Goal: Task Accomplishment & Management: Manage account settings

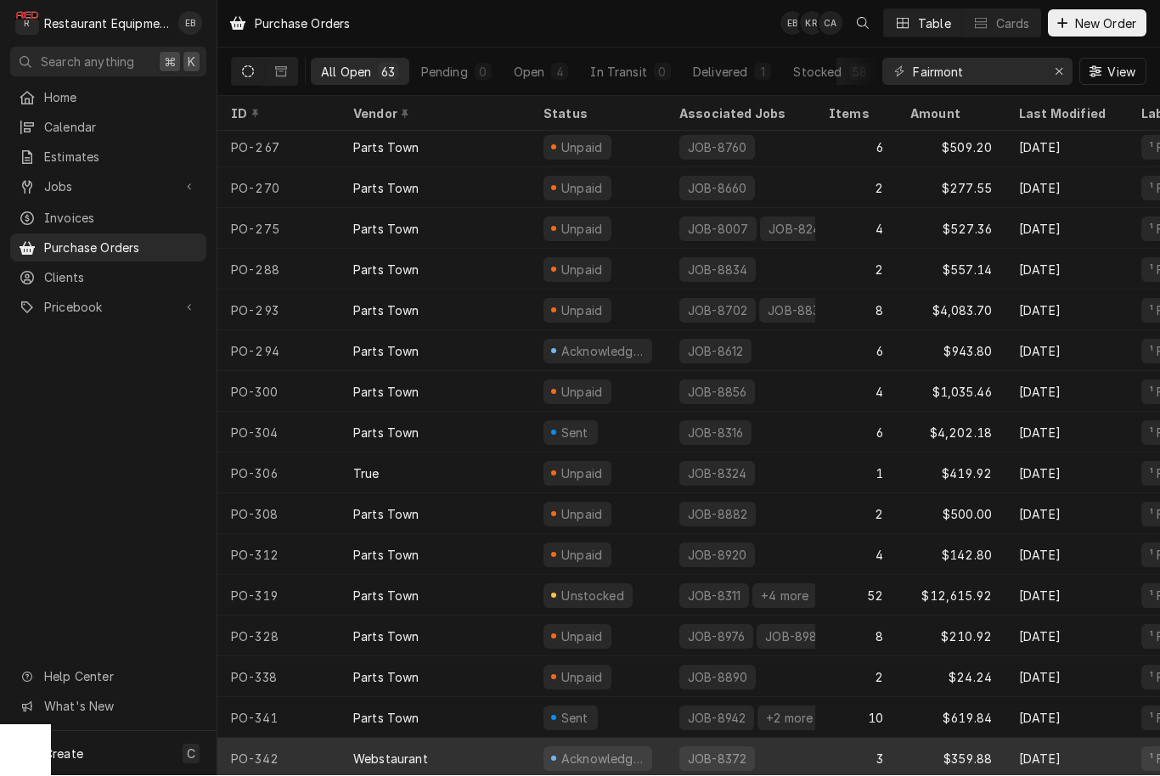
scroll to position [1919, 0]
click at [843, 756] on div "3" at bounding box center [856, 760] width 82 height 41
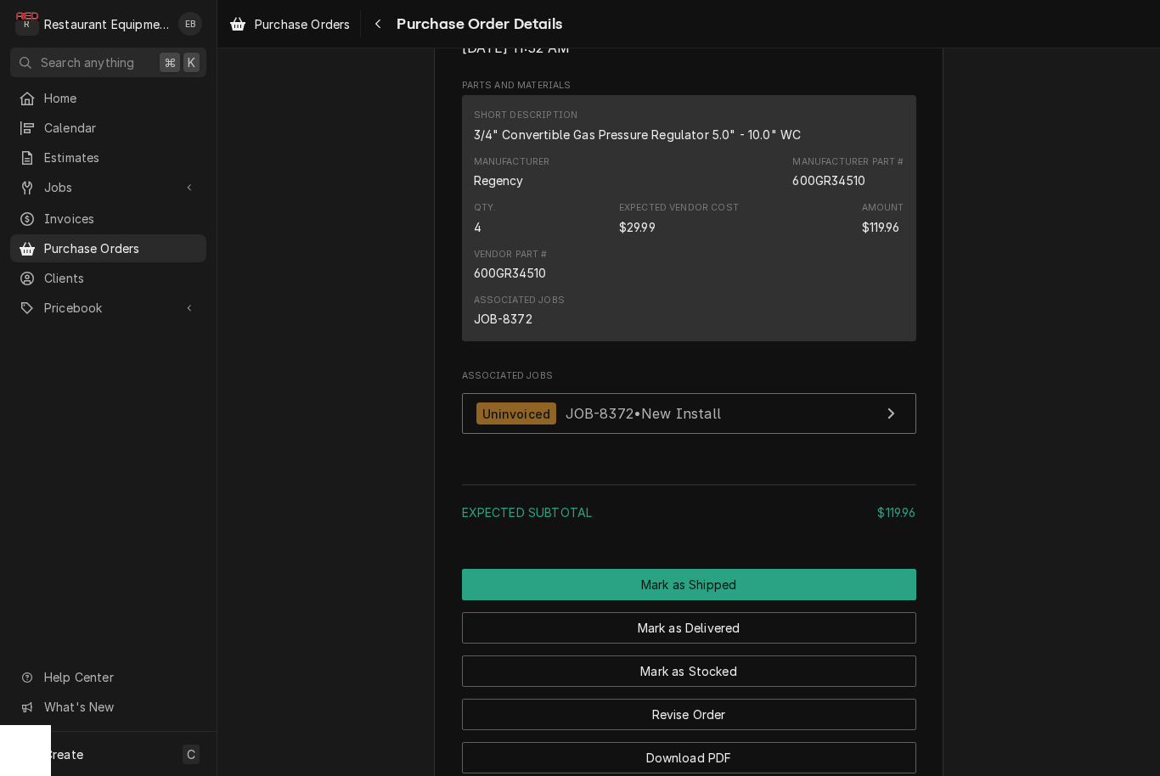
scroll to position [1020, 0]
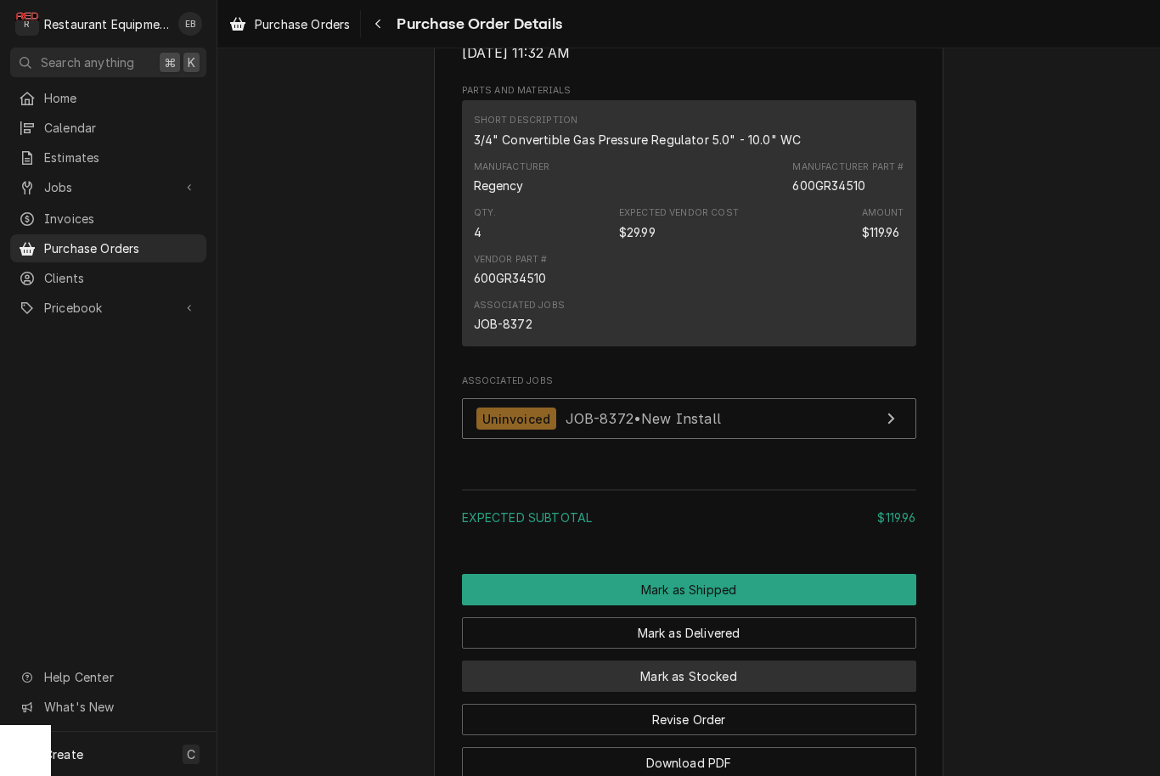
click at [740, 692] on button "Mark as Stocked" at bounding box center [689, 676] width 454 height 31
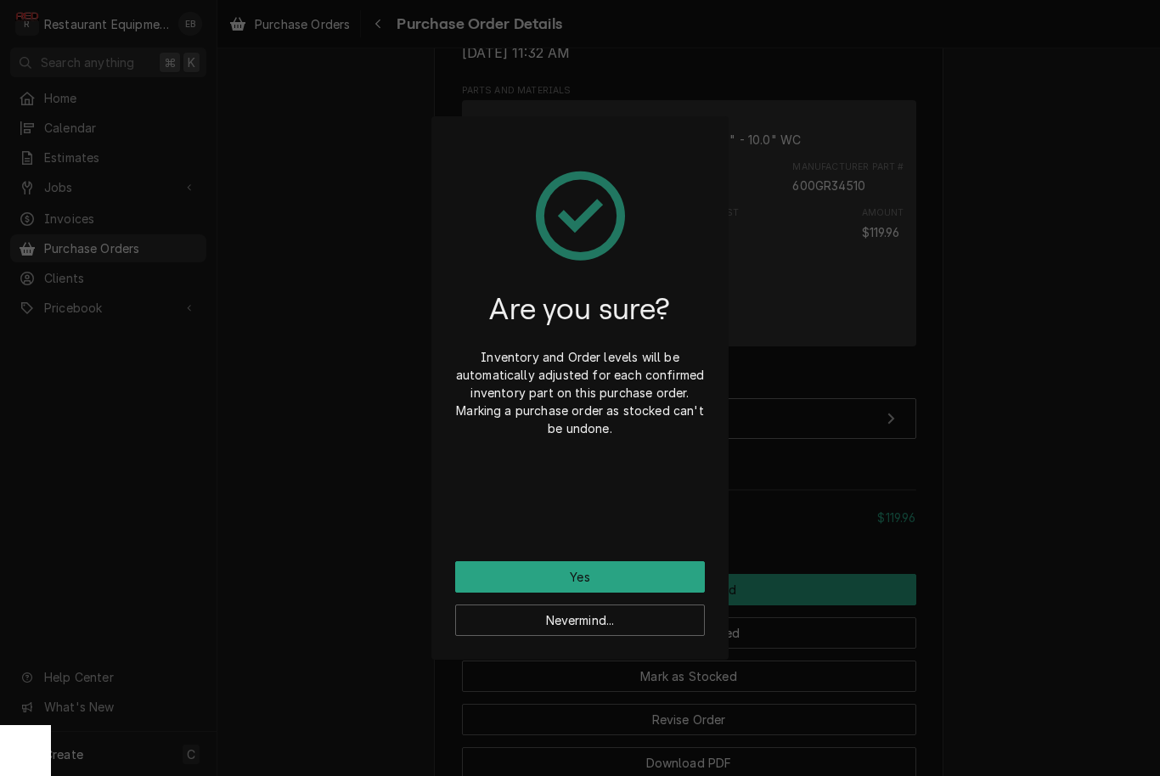
click at [615, 579] on button "Yes" at bounding box center [580, 576] width 250 height 31
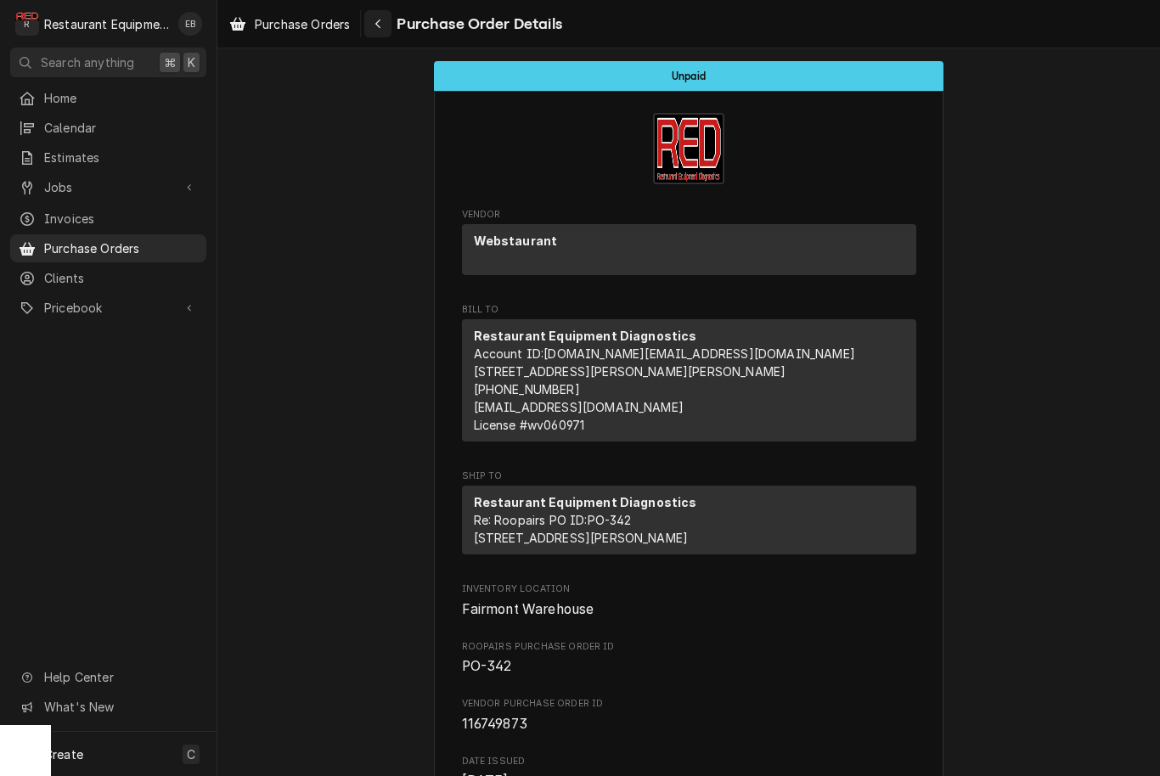
click at [374, 24] on div "Navigate back" at bounding box center [377, 23] width 17 height 17
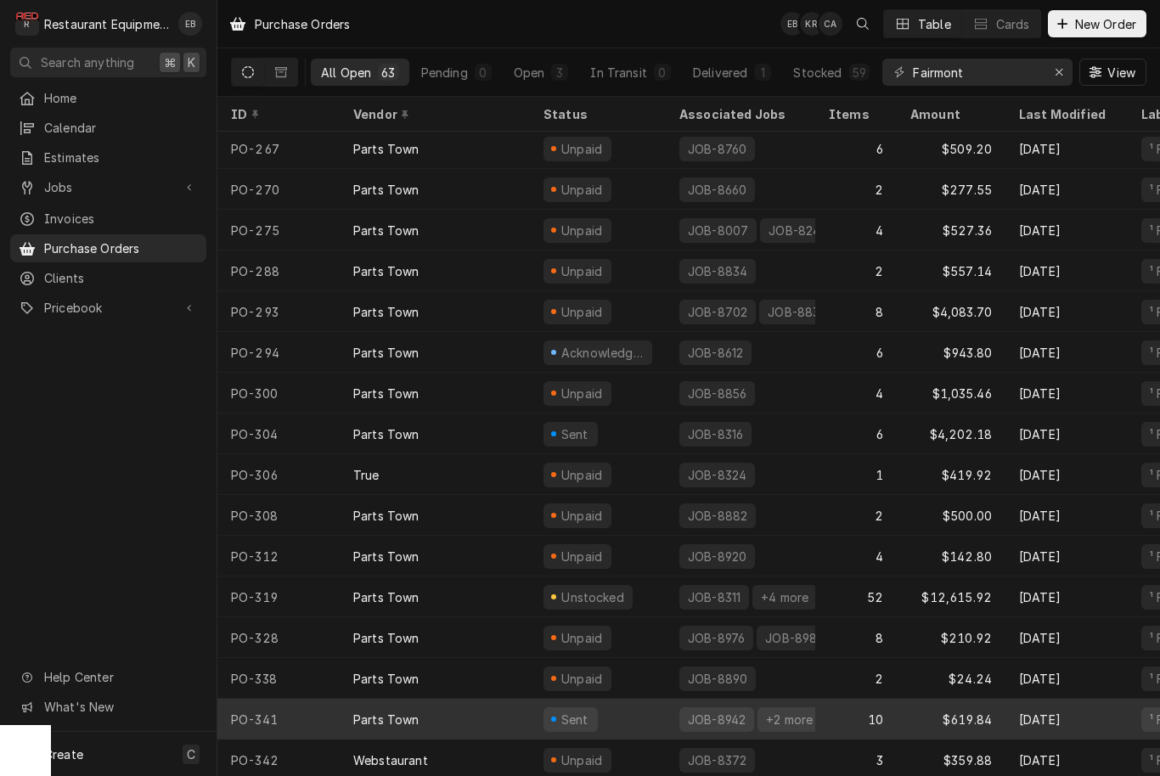
scroll to position [1919, 0]
click at [628, 718] on div "Sent" at bounding box center [598, 719] width 136 height 41
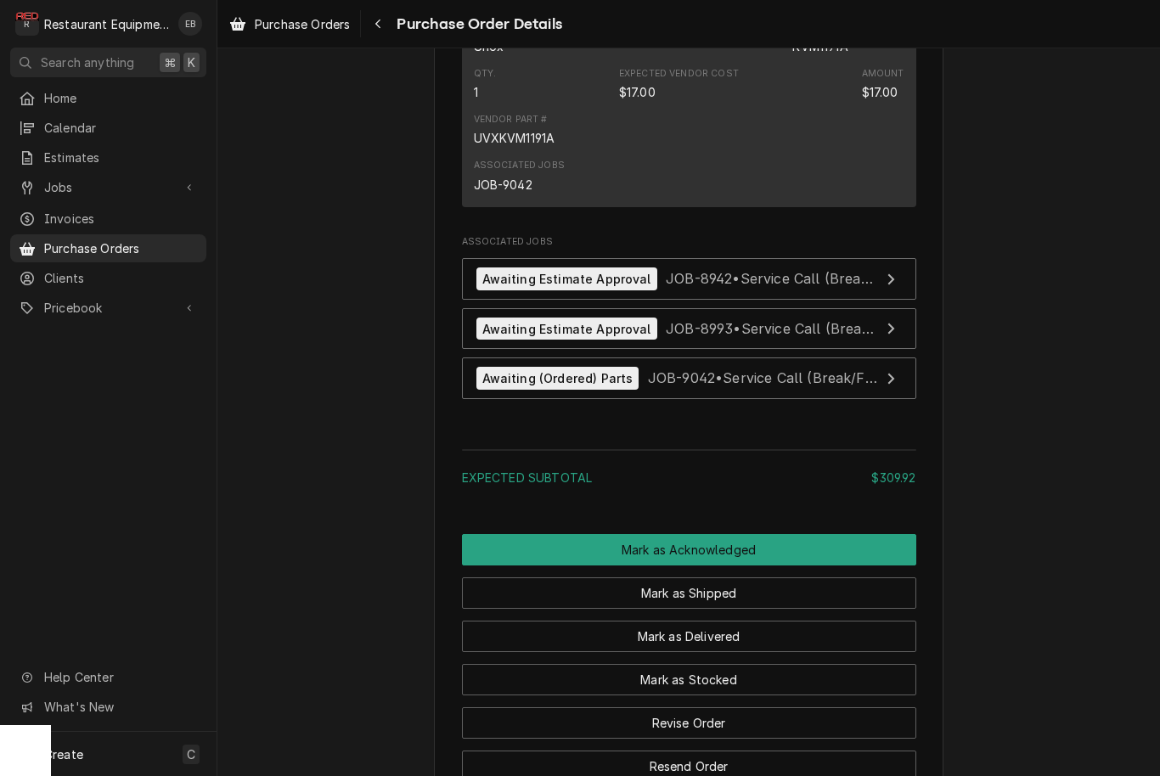
scroll to position [2180, 0]
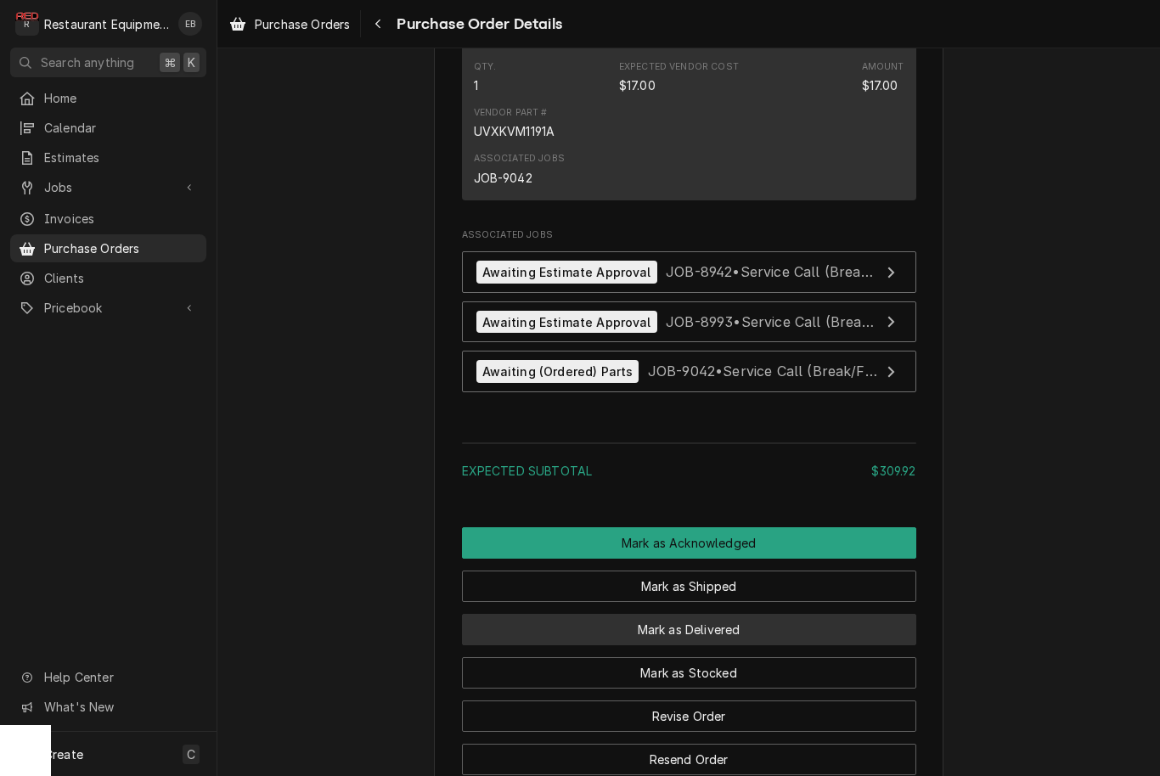
click at [735, 645] on button "Mark as Delivered" at bounding box center [689, 629] width 454 height 31
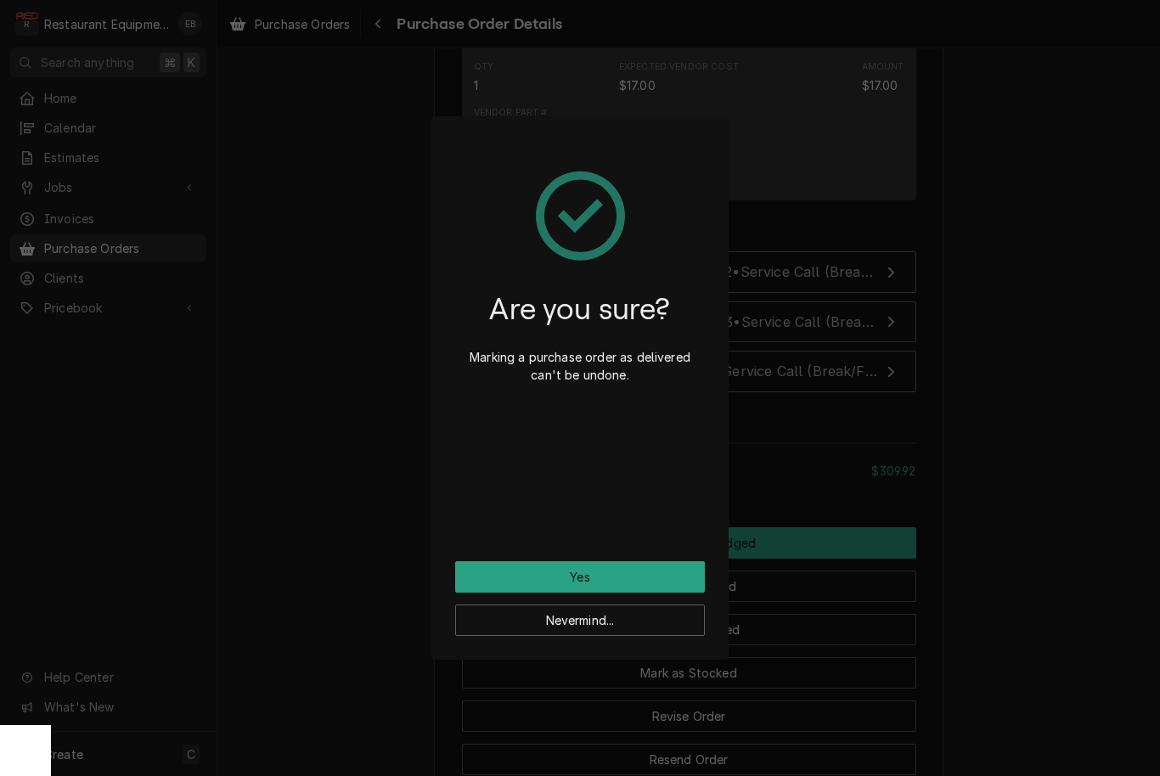
click at [687, 581] on button "Yes" at bounding box center [580, 576] width 250 height 31
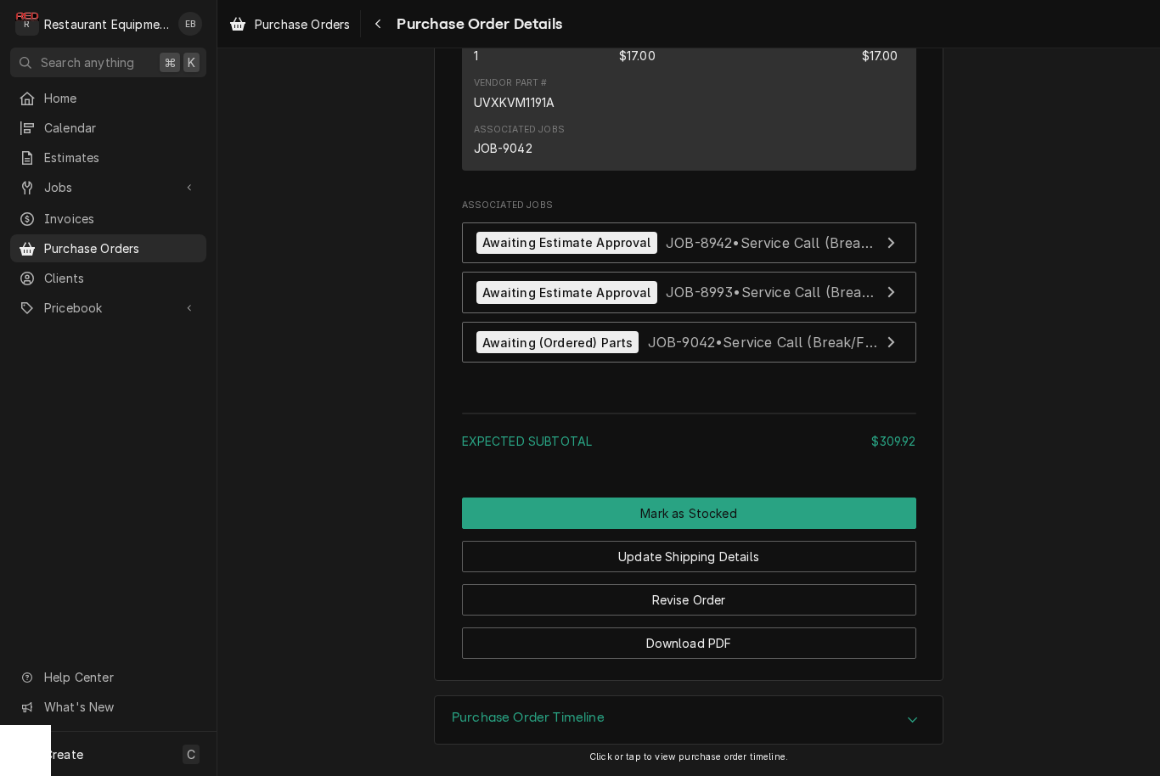
scroll to position [2451, 0]
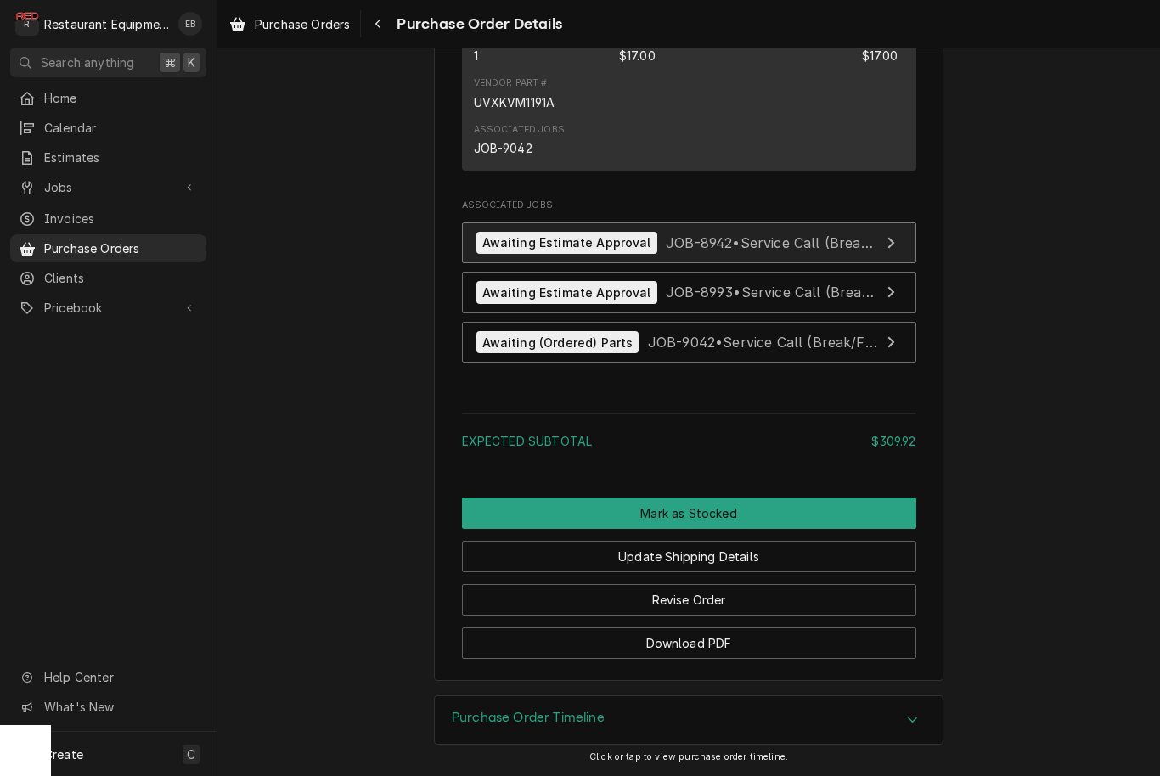
click at [723, 234] on span "JOB-8942 • Service Call (Break/Fix)" at bounding box center [782, 242] width 232 height 17
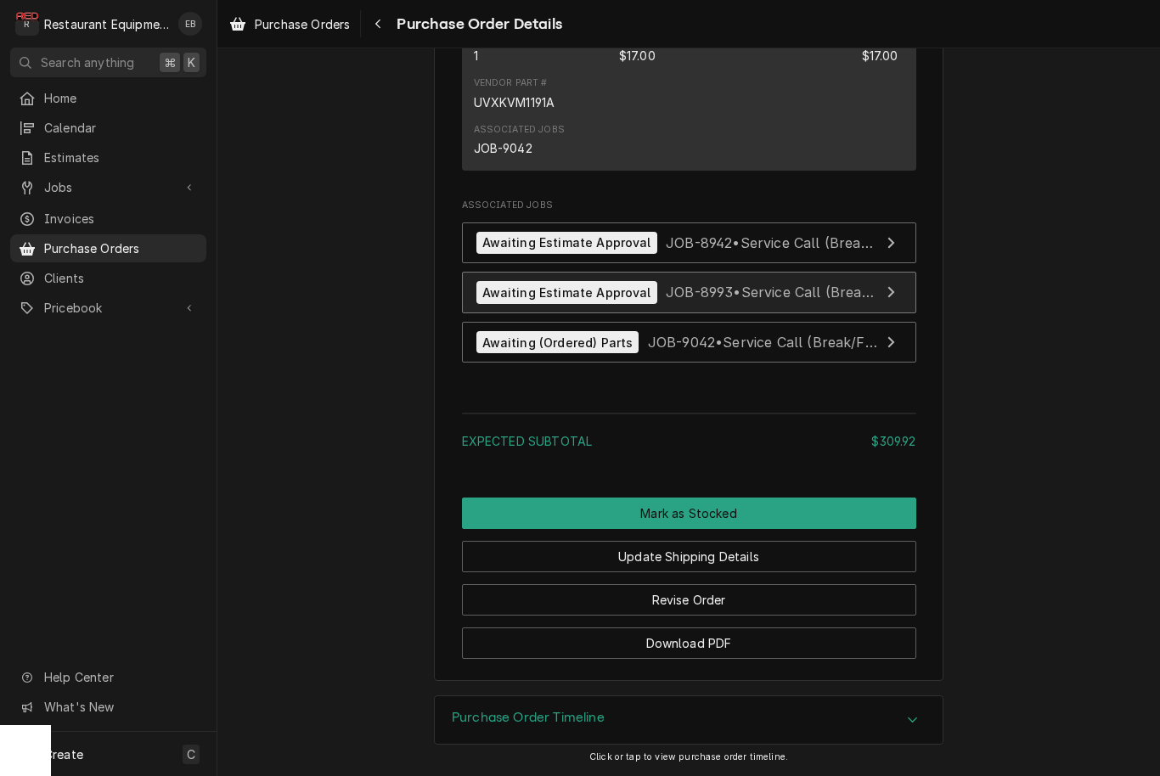
click at [723, 291] on span "JOB-8993 • Service Call (Break/Fix)" at bounding box center [782, 292] width 233 height 17
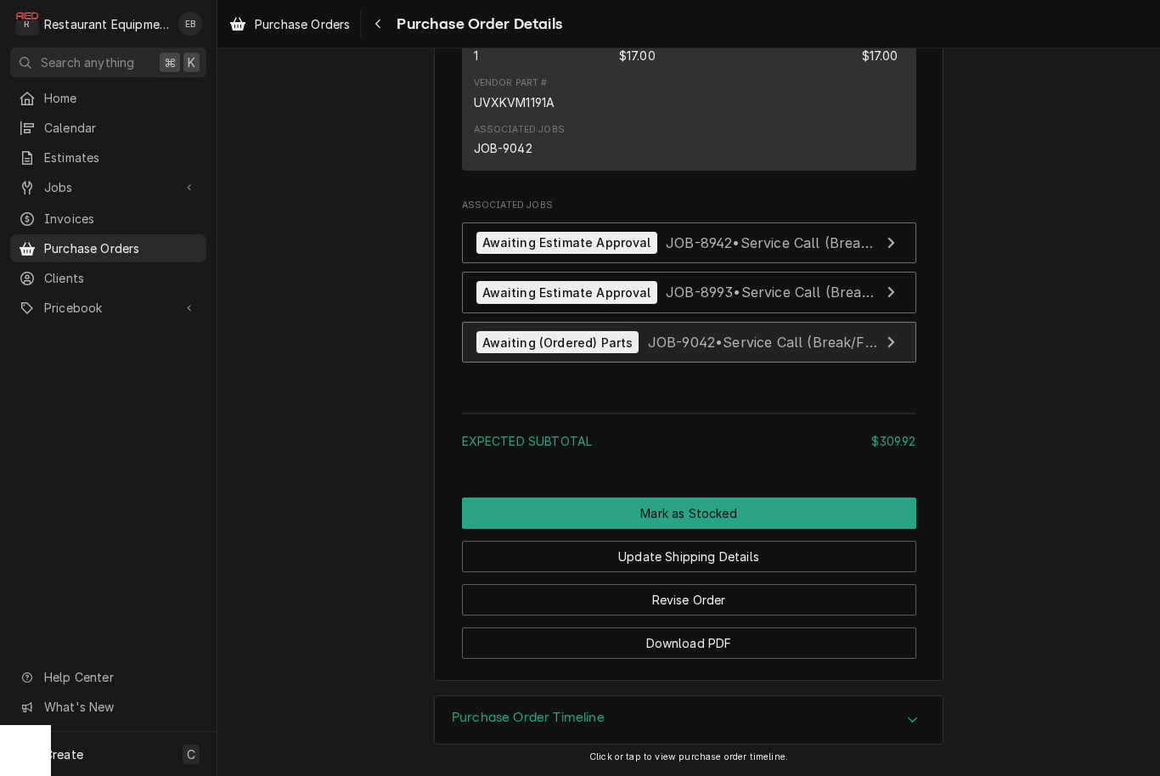
click at [699, 342] on span "JOB-9042 • Service Call (Break/Fix)" at bounding box center [764, 342] width 233 height 17
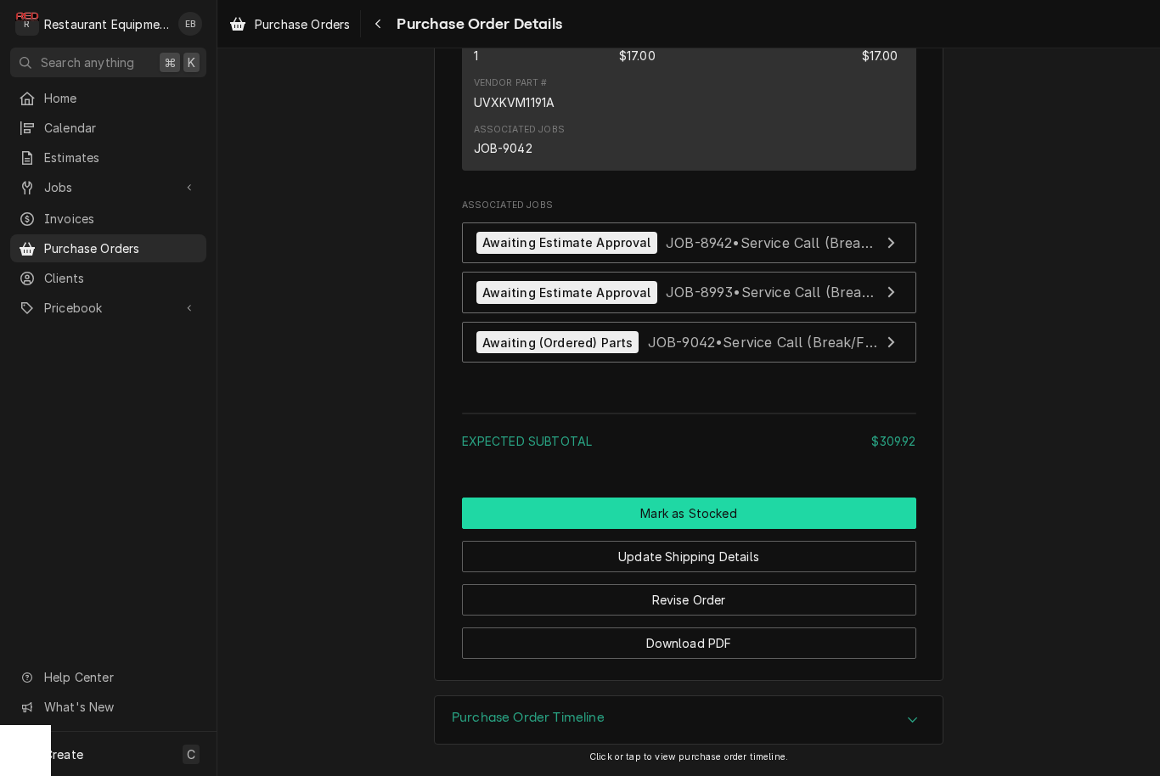
click at [723, 519] on button "Mark as Stocked" at bounding box center [689, 513] width 454 height 31
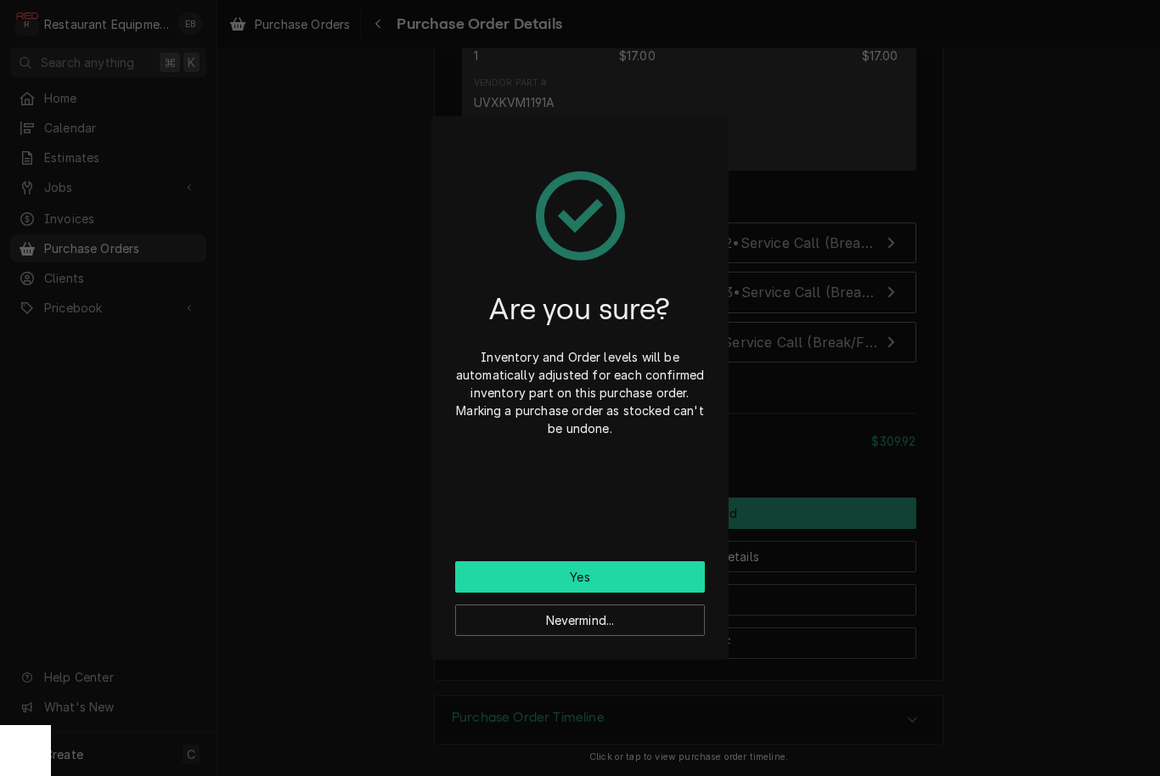
click at [638, 572] on button "Yes" at bounding box center [580, 576] width 250 height 31
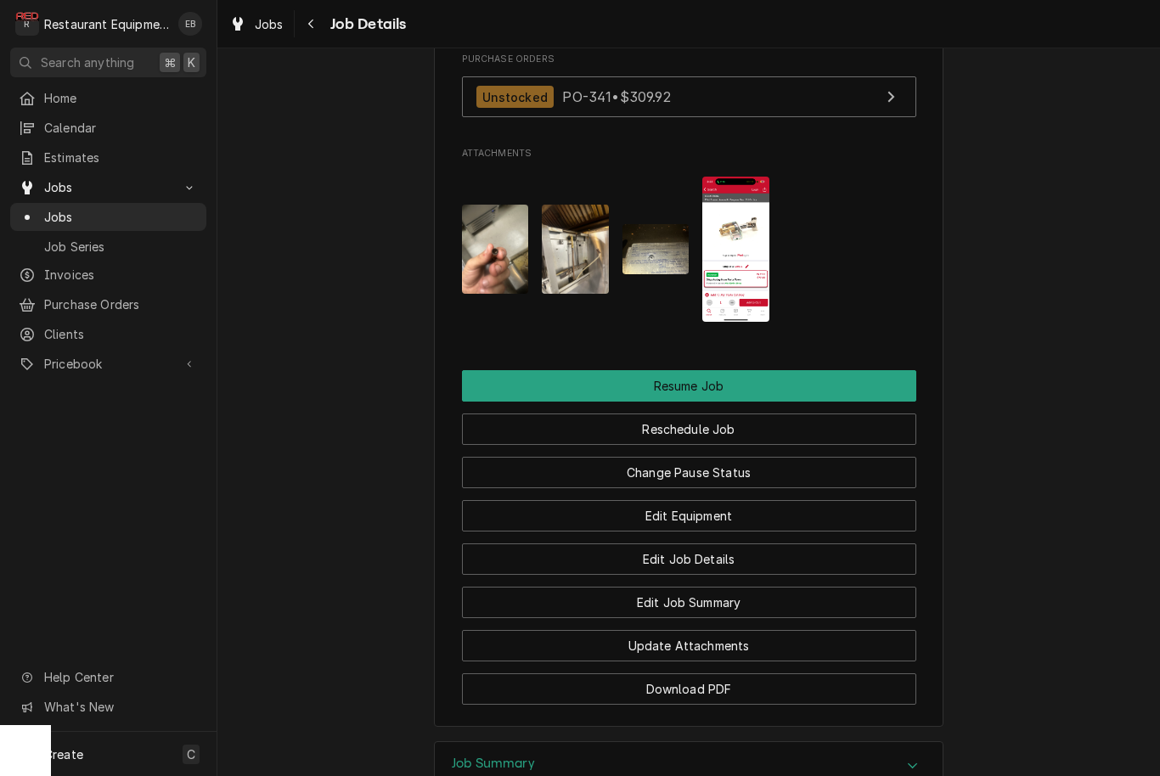
scroll to position [1819, 0]
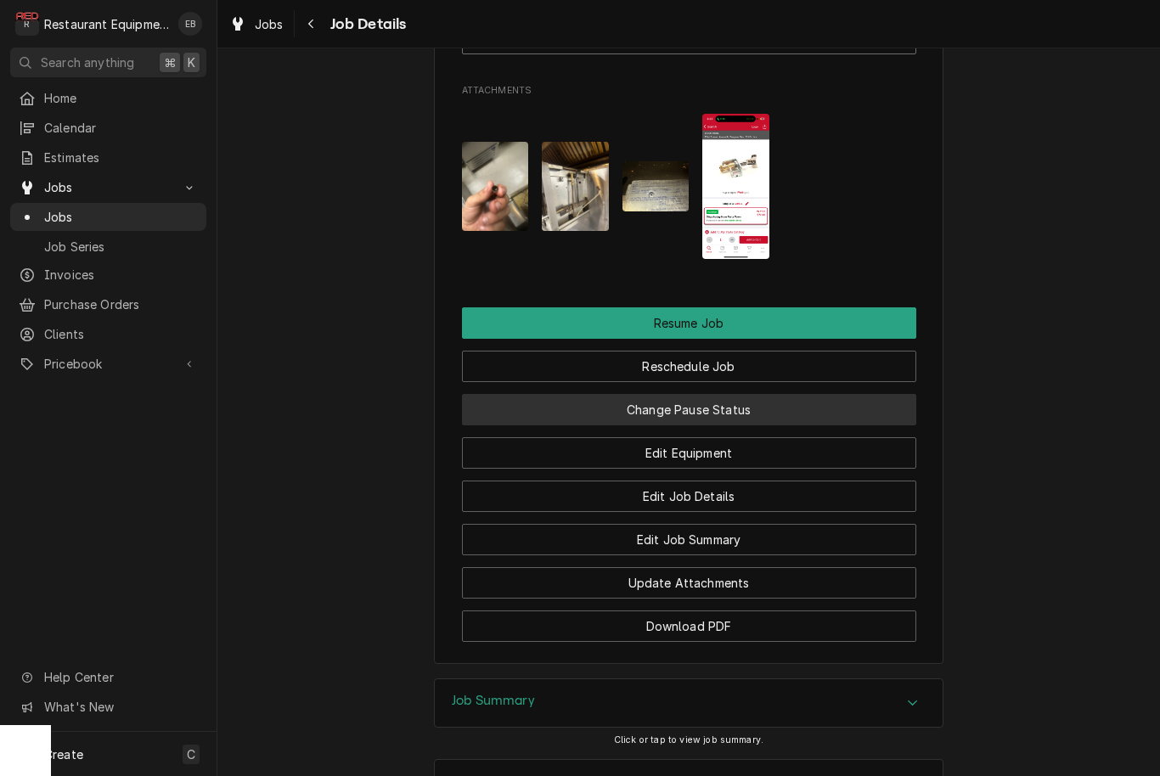
click at [733, 401] on button "Change Pause Status" at bounding box center [689, 409] width 454 height 31
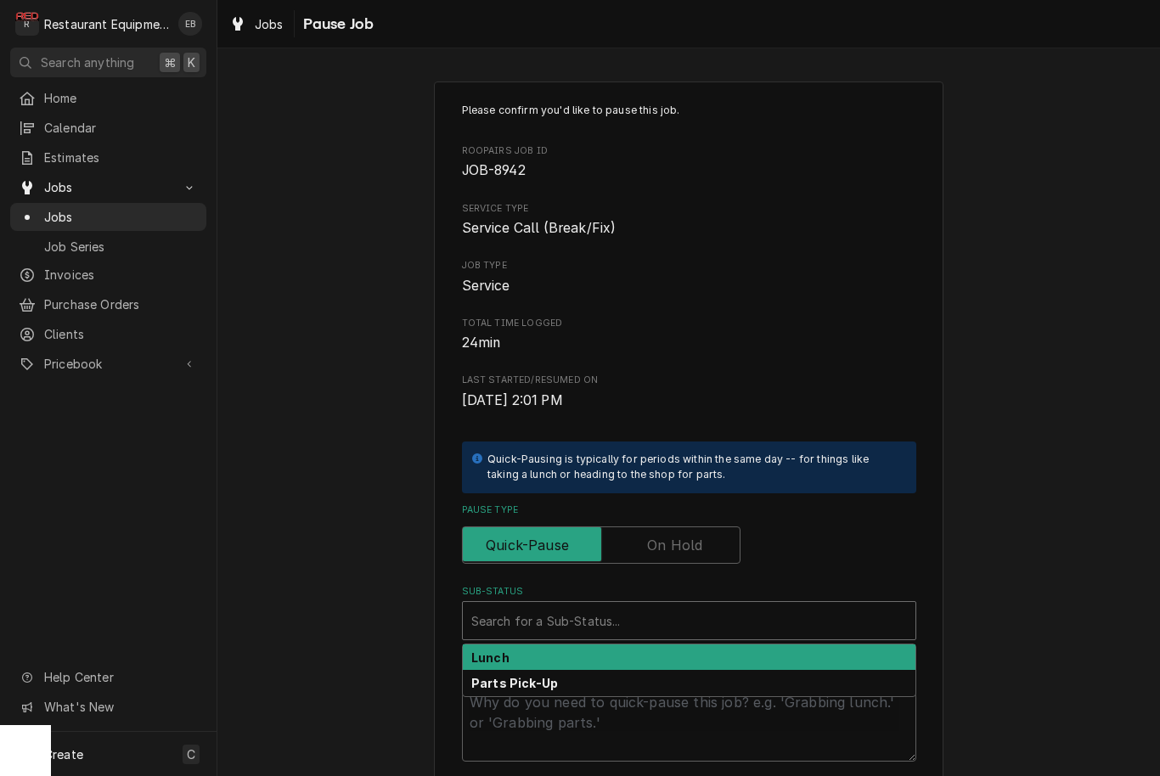
click at [678, 621] on div "Sub-Status" at bounding box center [689, 620] width 436 height 31
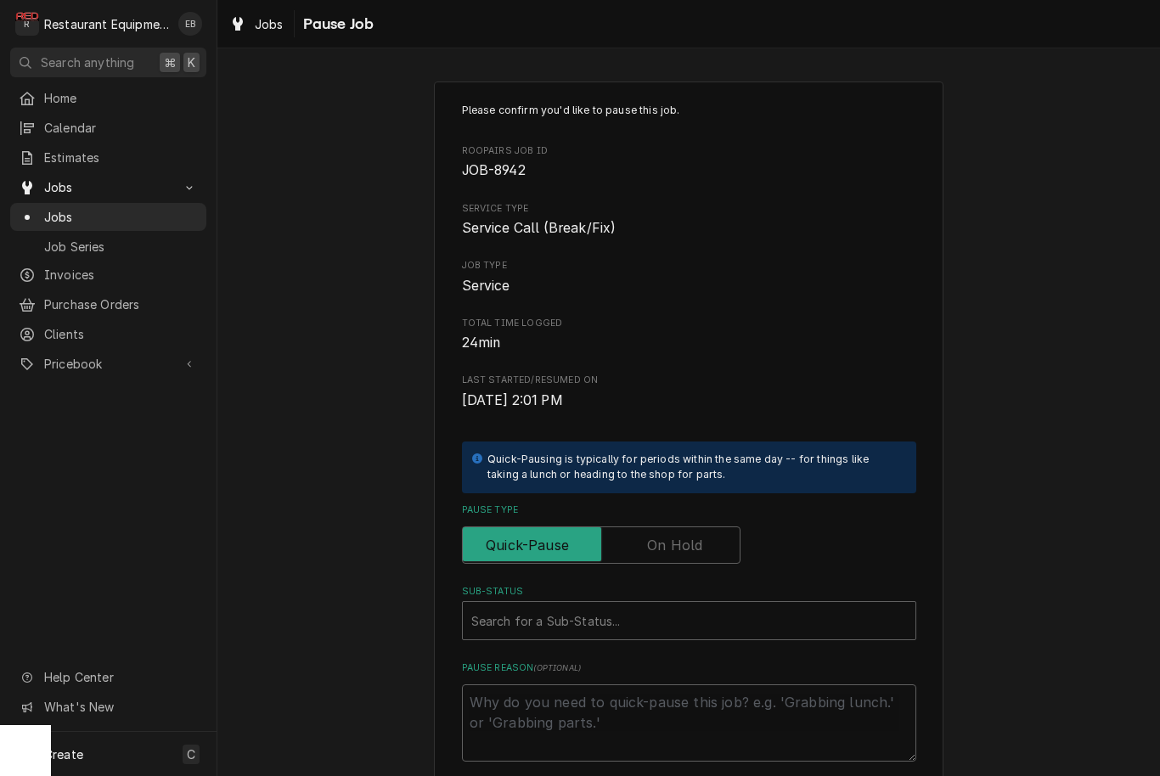
click at [695, 540] on label "Pause Type" at bounding box center [601, 544] width 279 height 37
click at [695, 540] on input "Pause Type" at bounding box center [601, 544] width 263 height 37
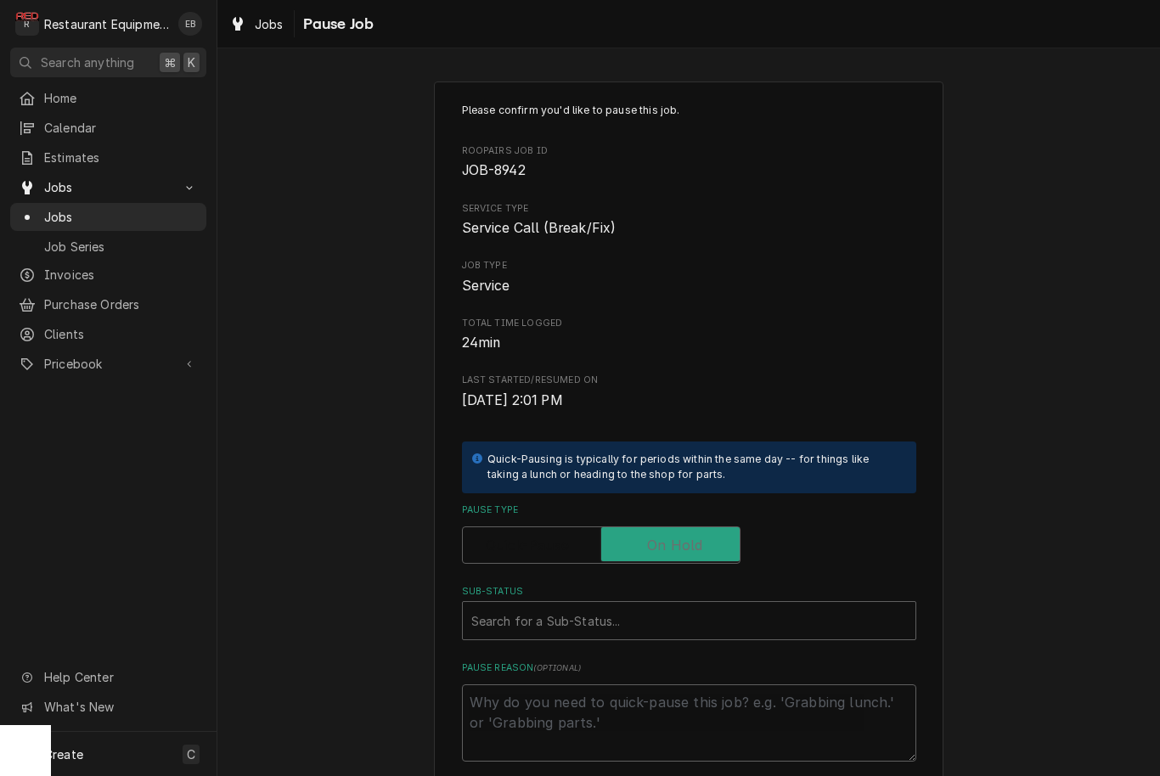
checkbox input "true"
type textarea "x"
click at [688, 605] on div "Sub-Status" at bounding box center [689, 620] width 436 height 31
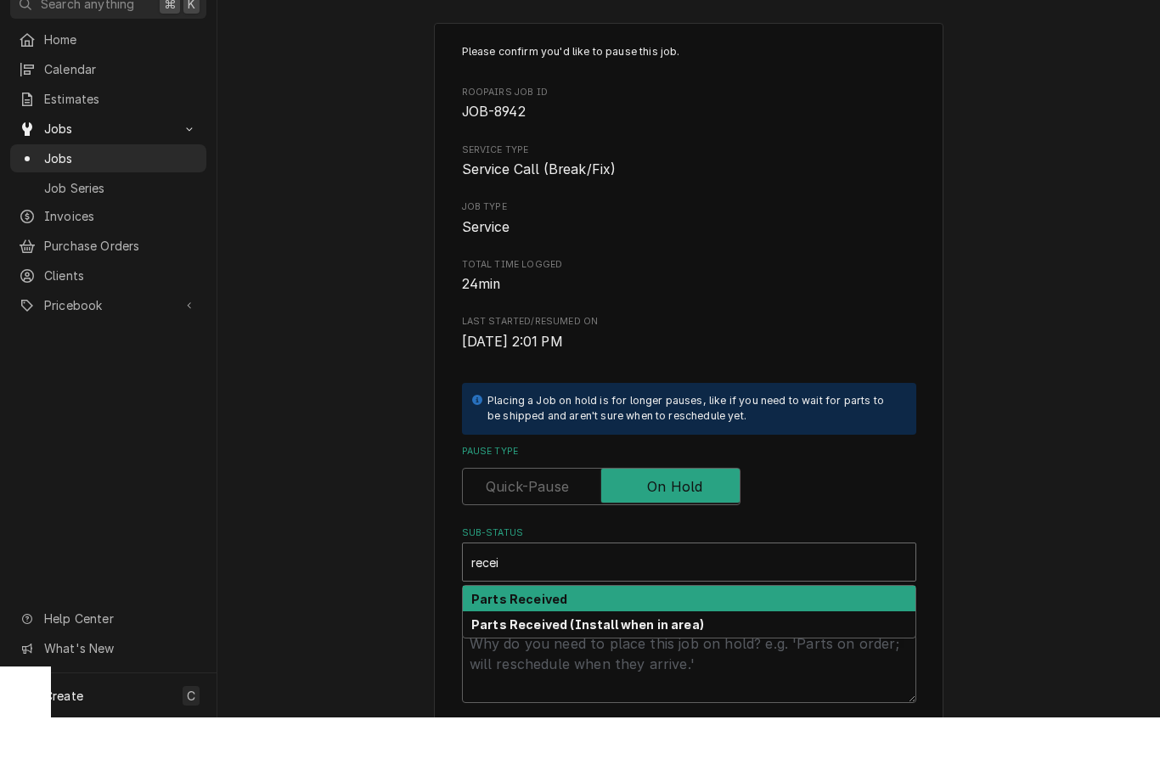
click at [652, 644] on div "Parts Received" at bounding box center [689, 657] width 453 height 26
type input "recei"
type textarea "x"
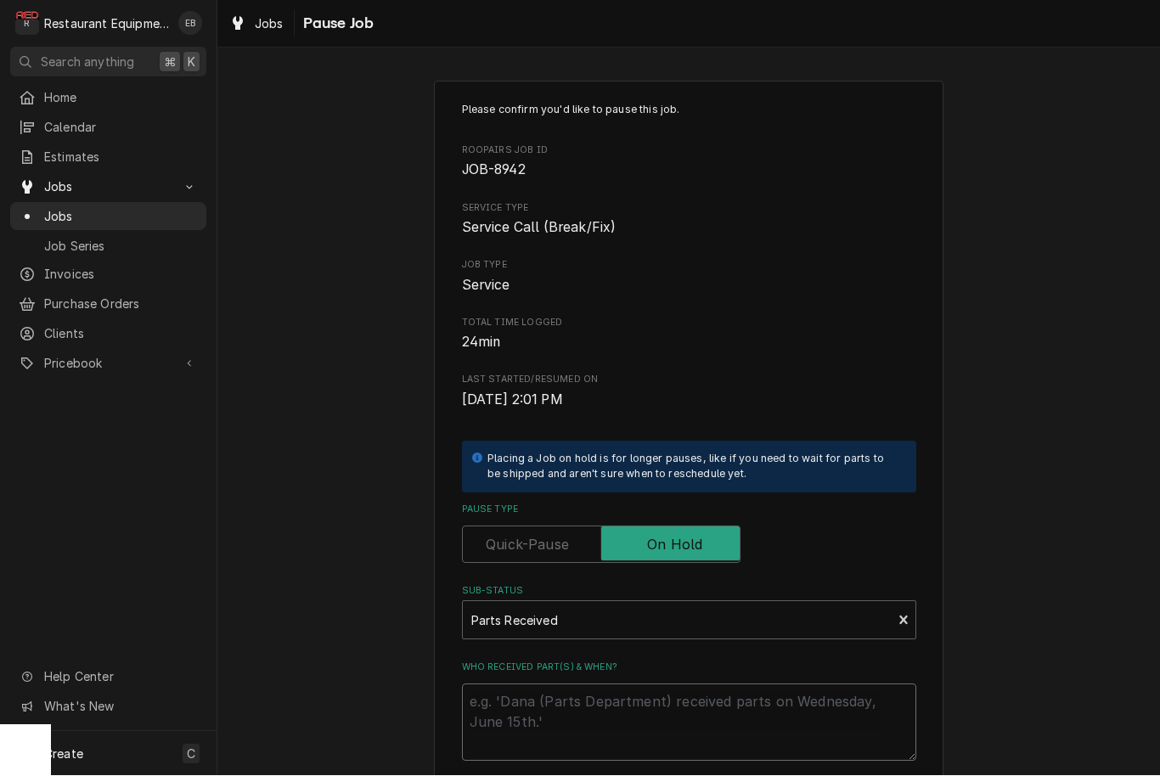
click at [644, 689] on textarea "Who received part(s) & when?" at bounding box center [689, 722] width 454 height 77
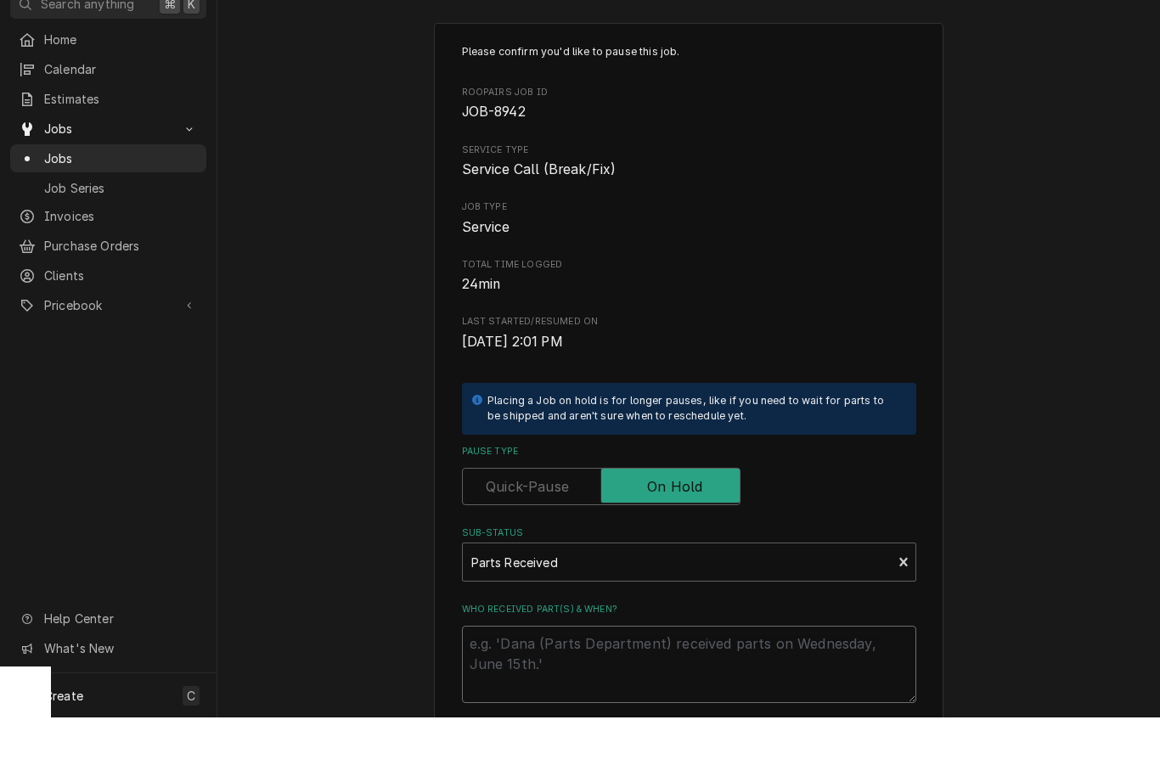
type textarea "x"
type textarea "P"
type textarea "x"
type textarea "Pa"
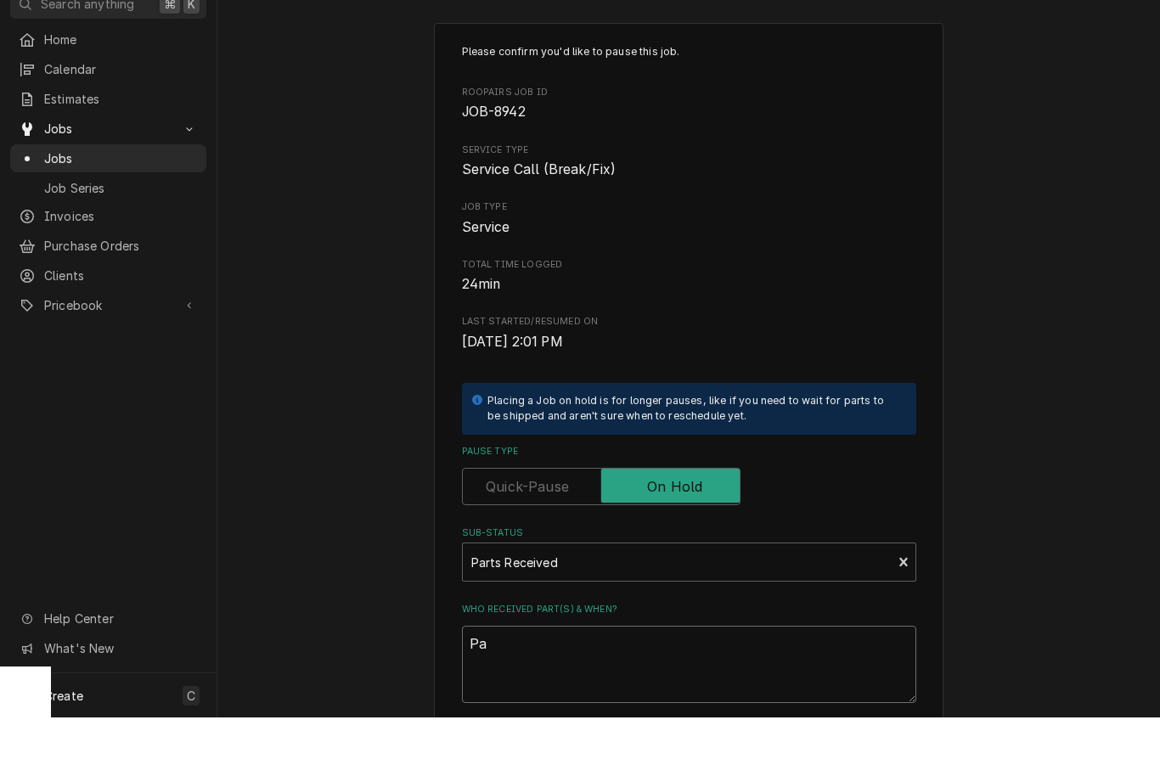
type textarea "x"
type textarea "Par"
type textarea "x"
type textarea "Part"
type textarea "x"
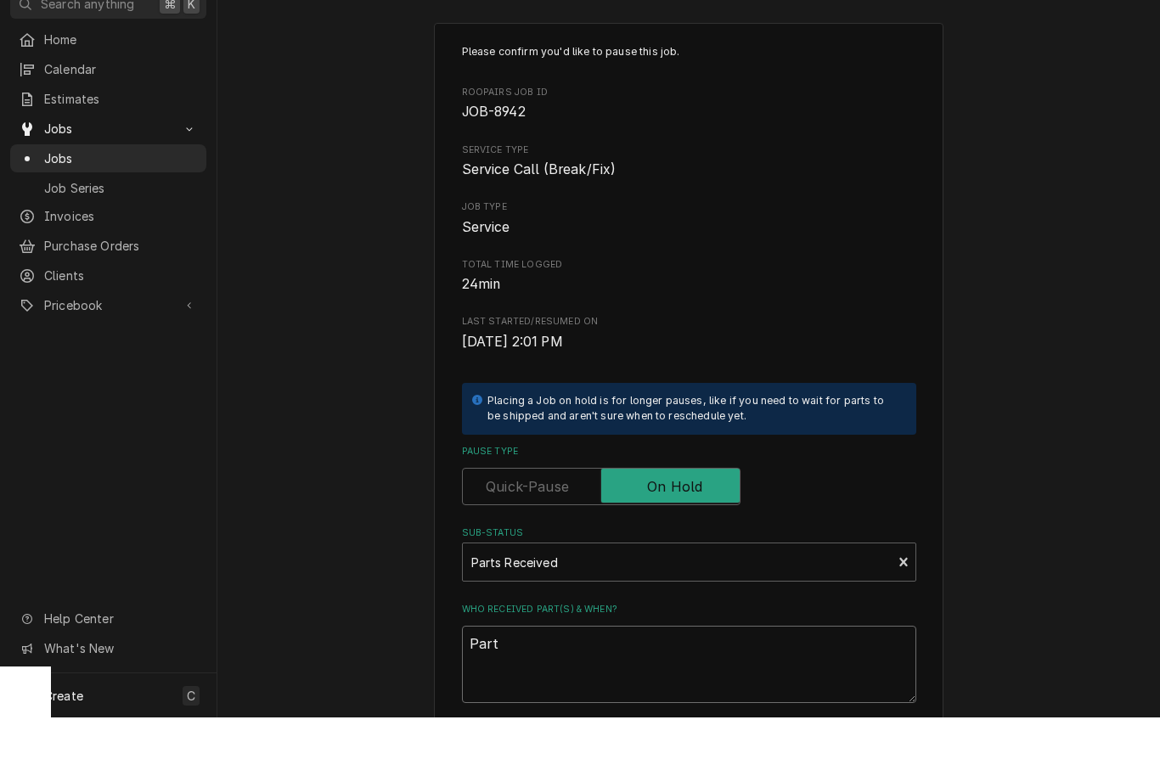
type textarea "Parts"
type textarea "x"
type textarea "Parts"
type textarea "x"
type textarea "Parts r"
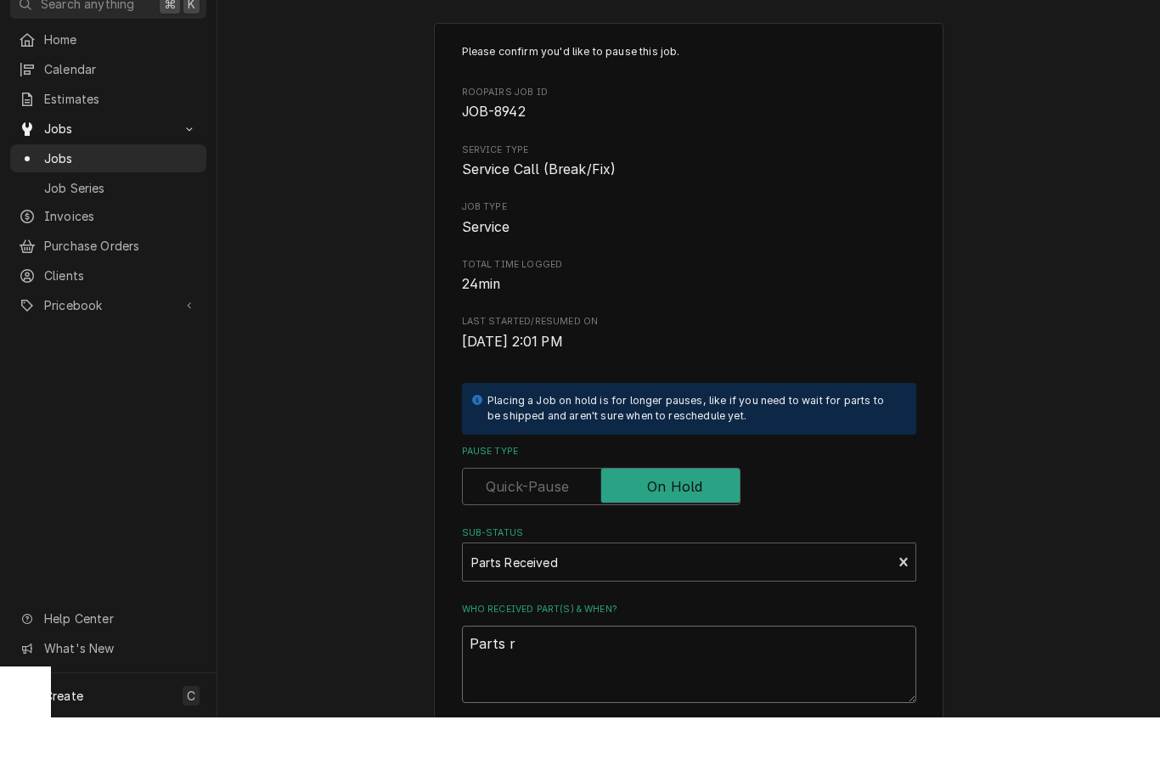
type textarea "x"
type textarea "Parts re"
type textarea "x"
type textarea "Parts rec"
type textarea "x"
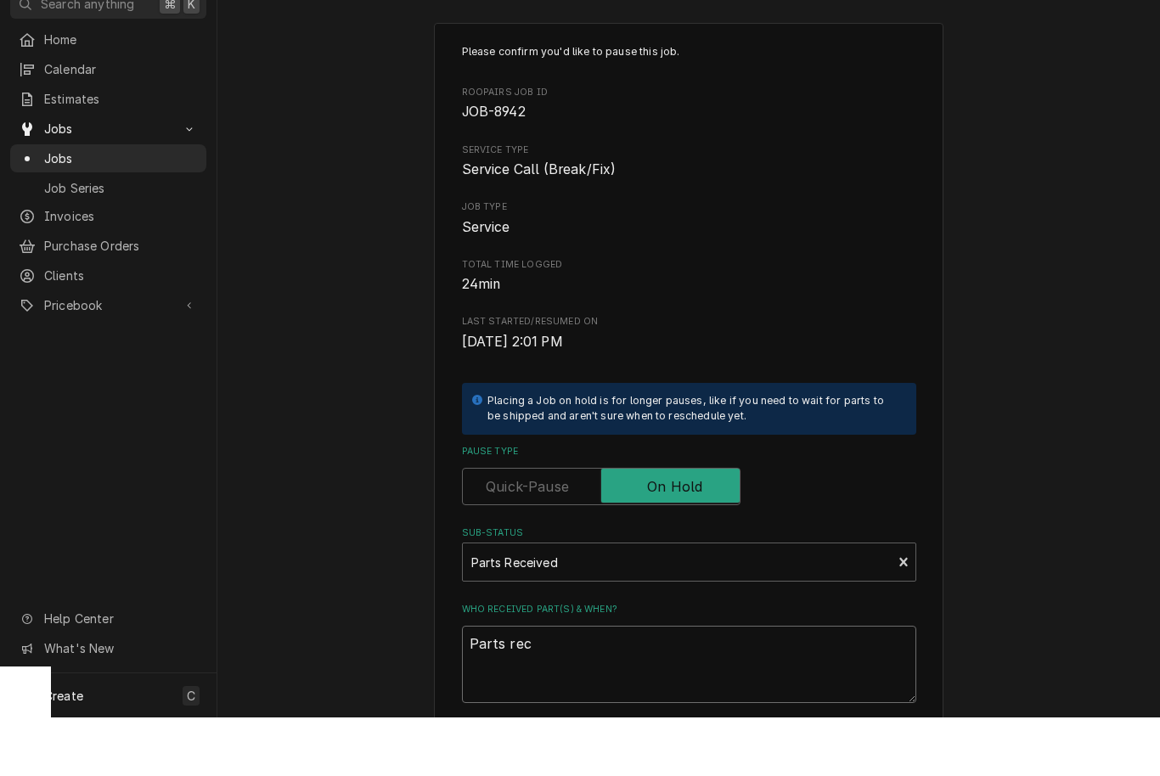
type textarea "Parts rece"
type textarea "x"
type textarea "Parts recei"
type textarea "x"
type textarea "Parts receiv"
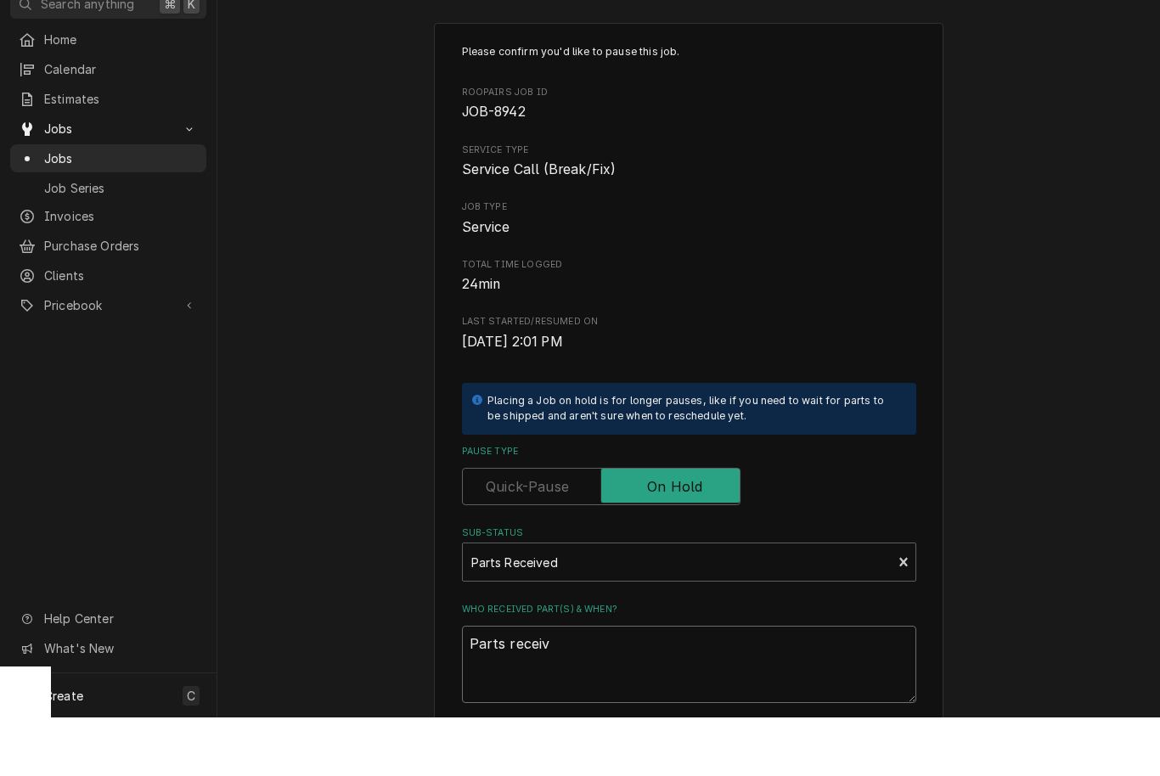
type textarea "x"
type textarea "Parts receive"
type textarea "x"
type textarea "Parts received"
type textarea "x"
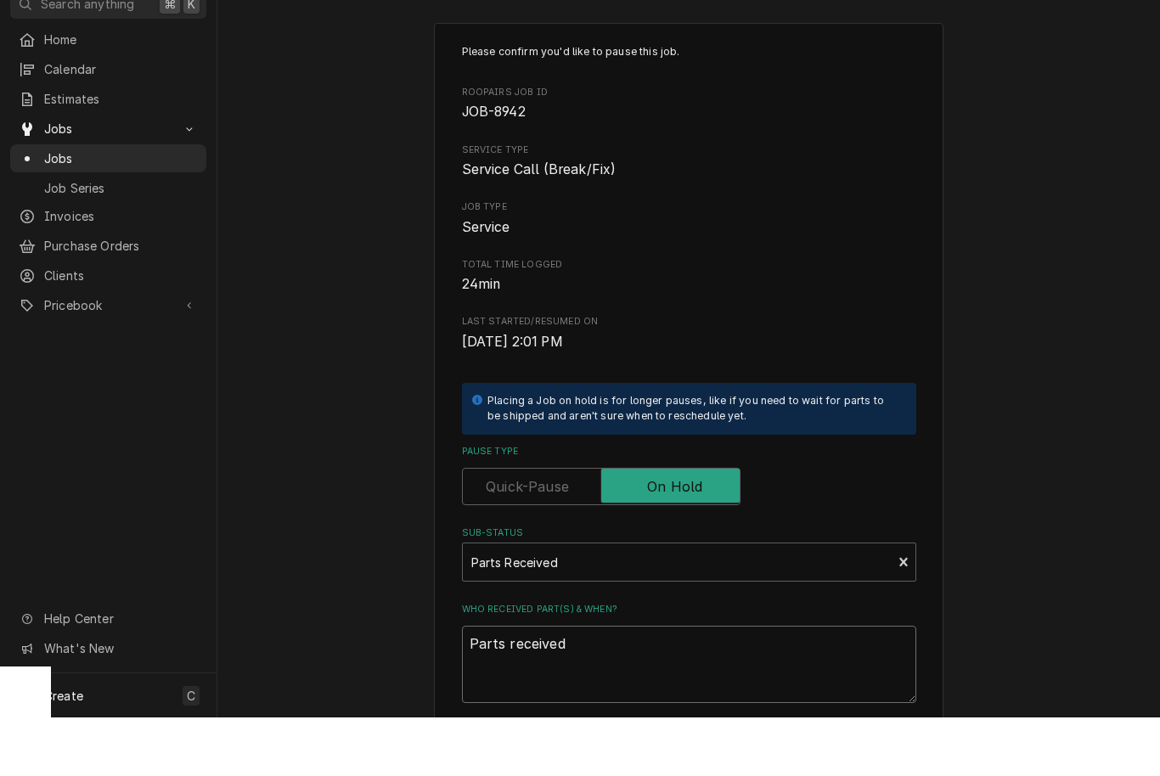
type textarea "Parts received"
type textarea "x"
type textarea "Parts received 9"
type textarea "x"
type textarea "Parts received 9/"
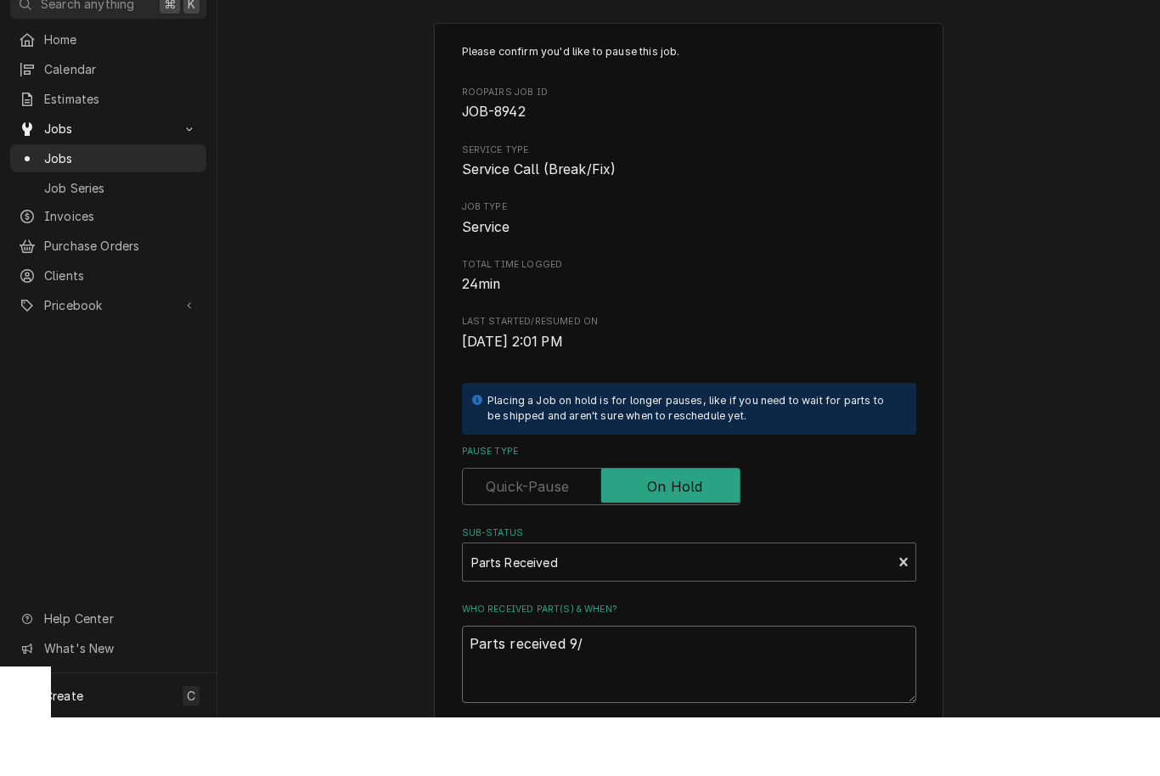
type textarea "x"
type textarea "Parts received 9/3"
type textarea "x"
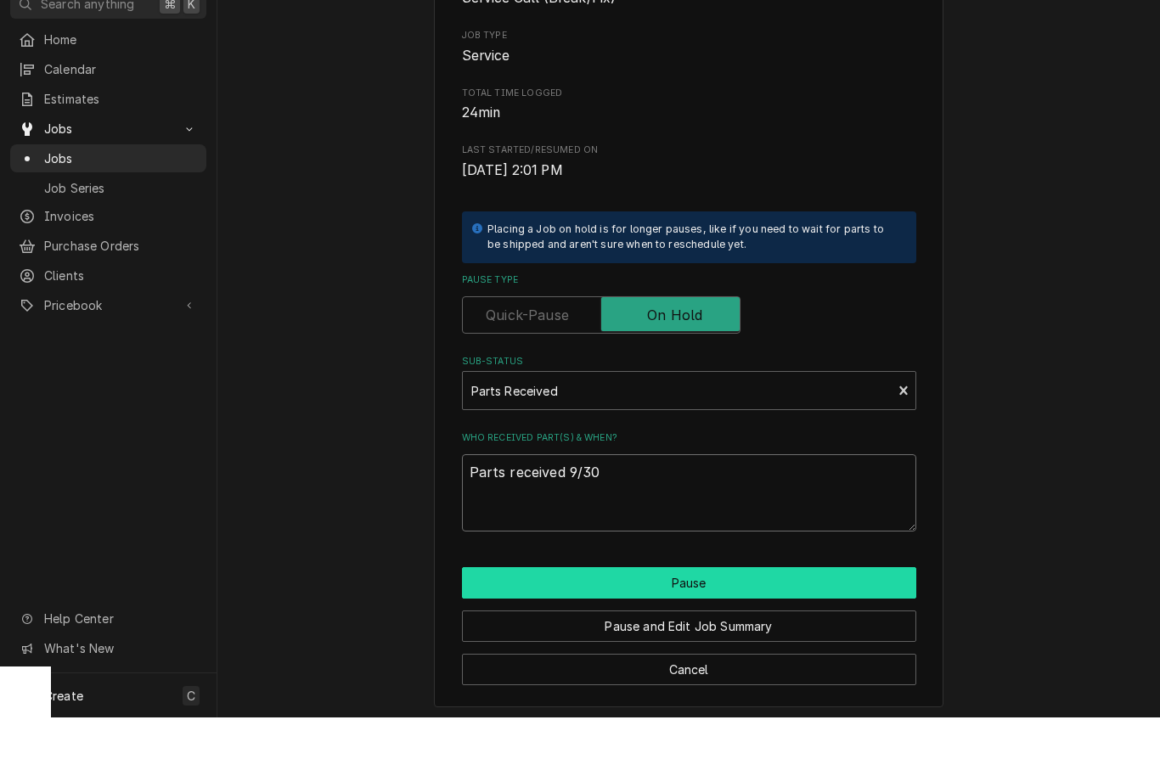
scroll to position [171, 0]
type textarea "Parts received 9/30"
click at [691, 627] on button "Pause" at bounding box center [689, 642] width 454 height 31
type textarea "x"
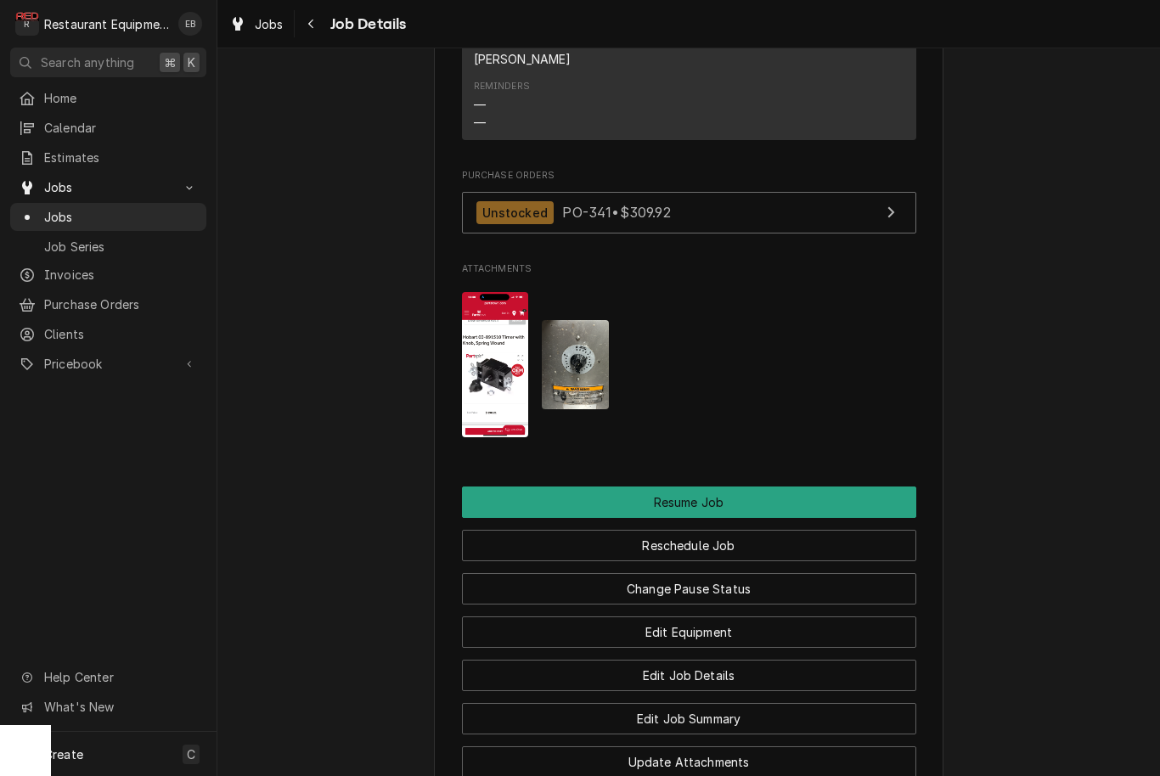
scroll to position [1797, 0]
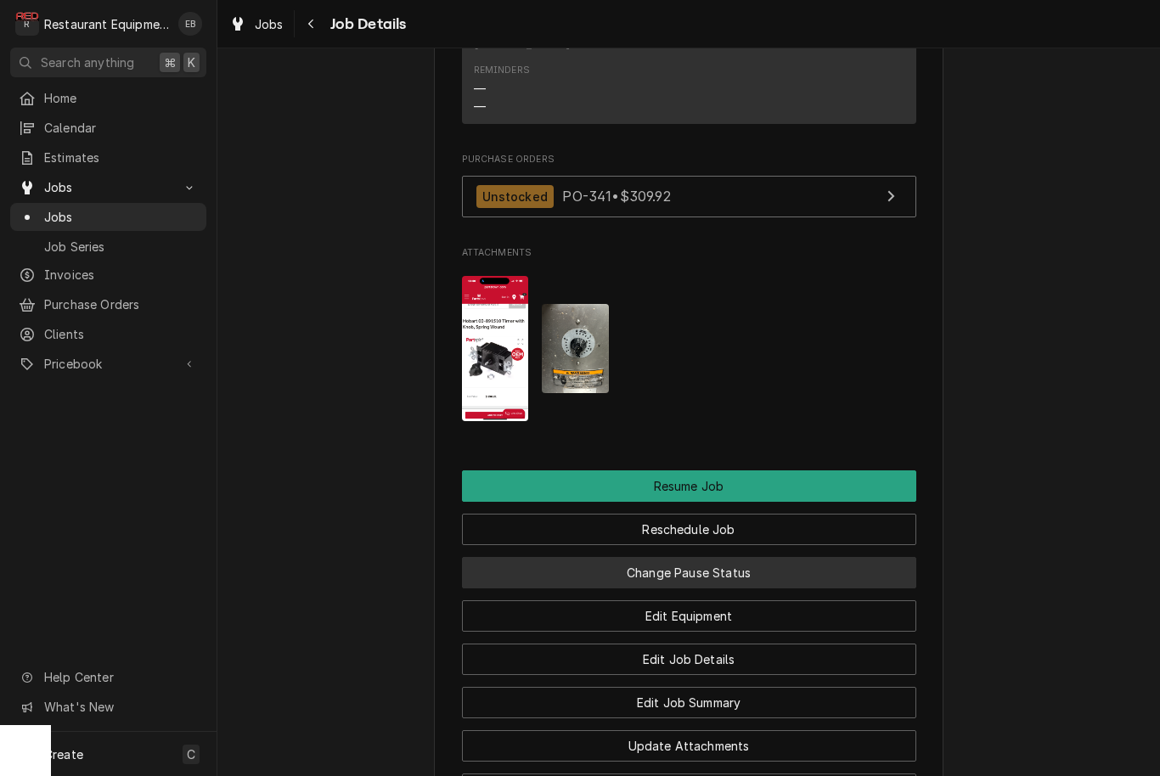
click at [746, 573] on button "Change Pause Status" at bounding box center [689, 572] width 454 height 31
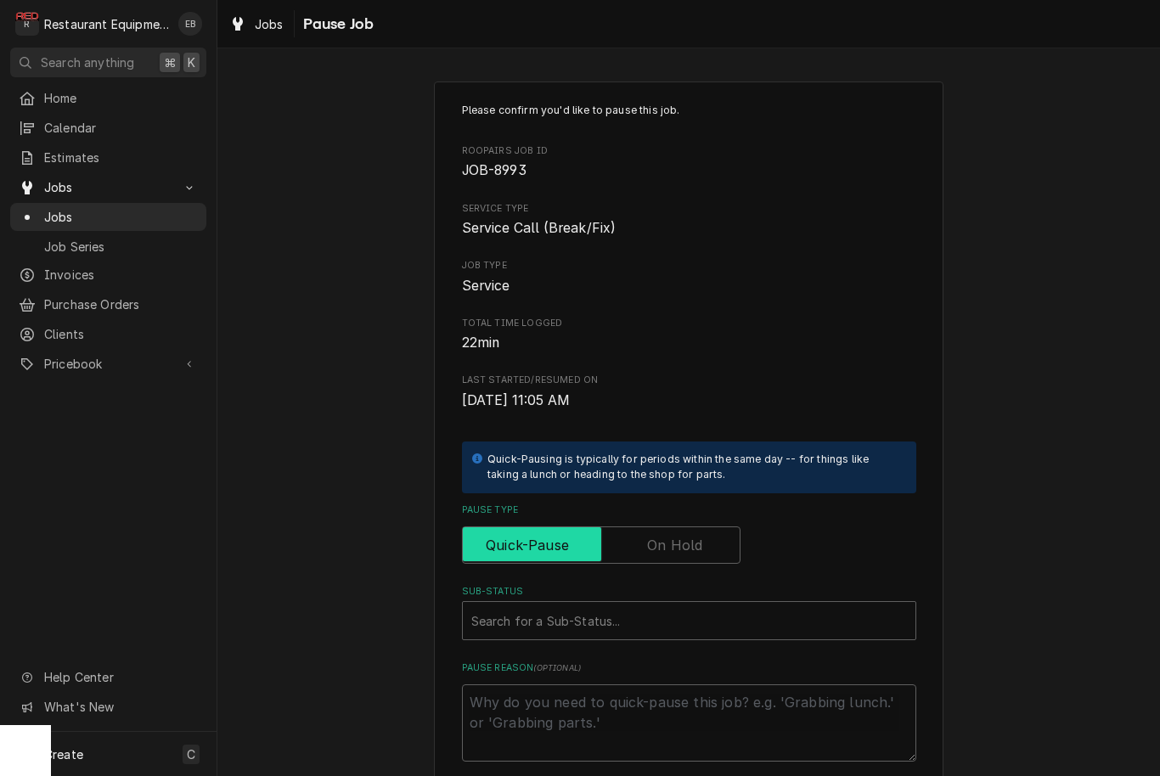
click at [635, 531] on input "Pause Type" at bounding box center [601, 544] width 263 height 37
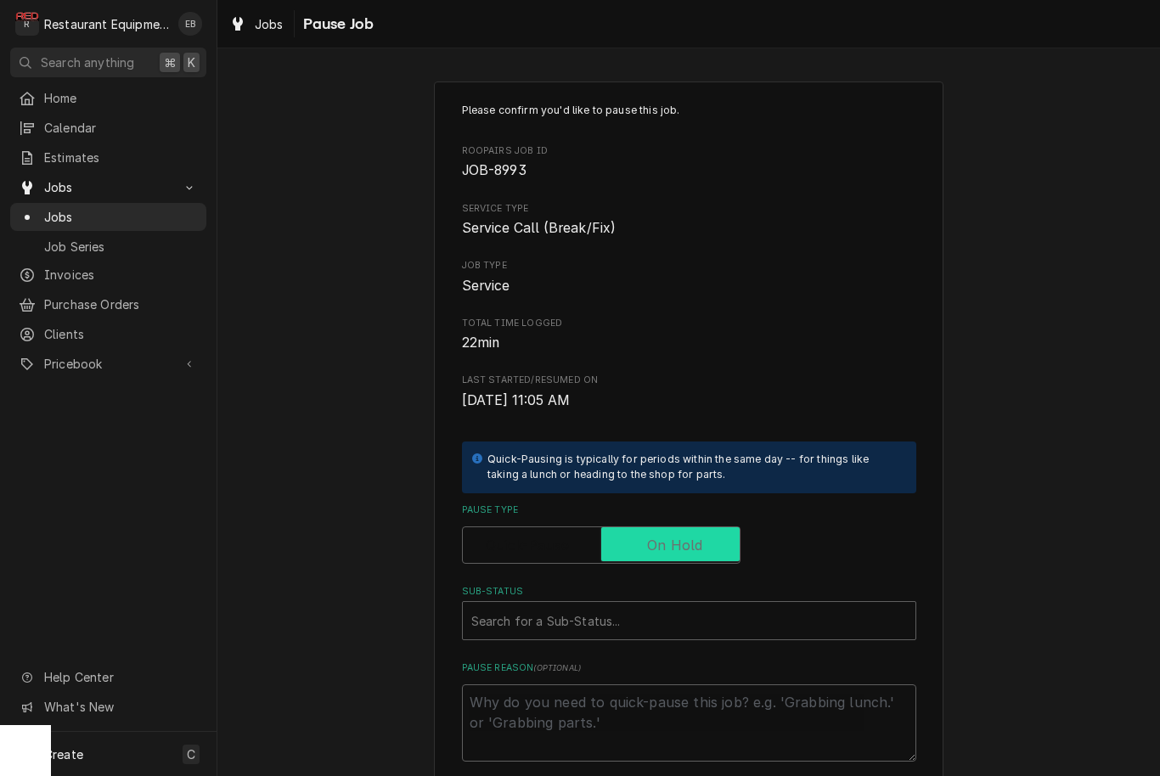
checkbox input "true"
type textarea "x"
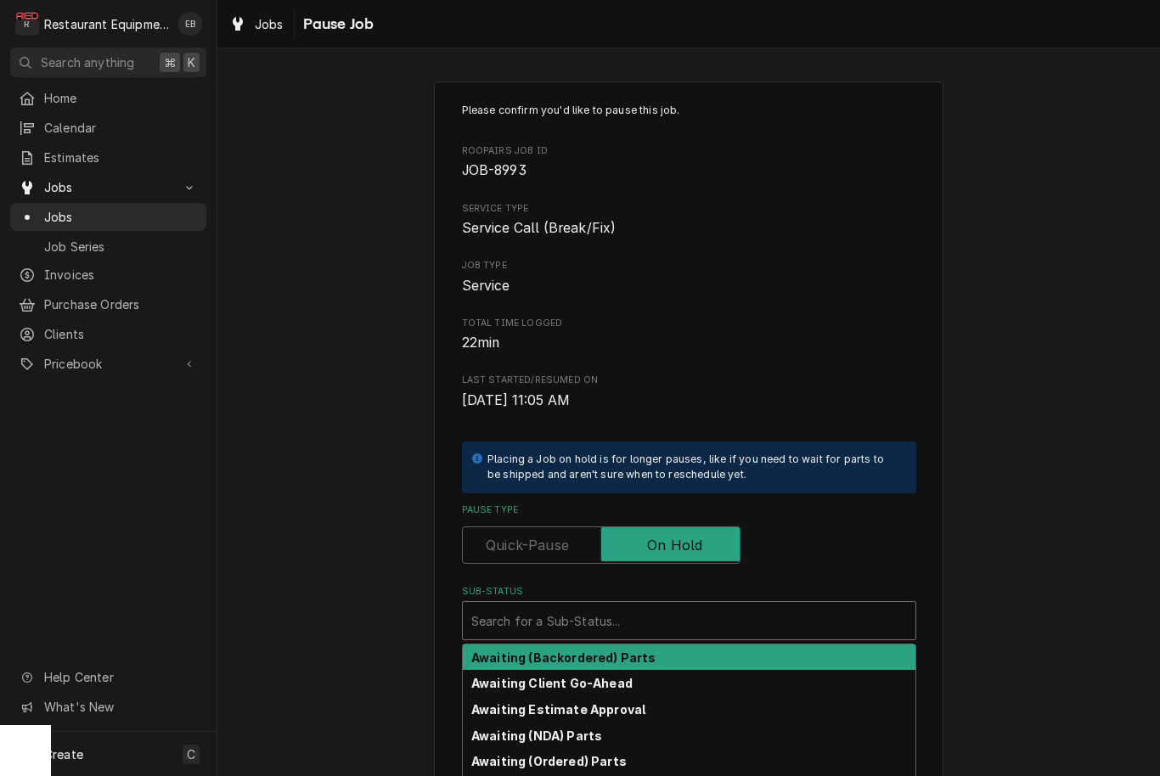
click at [678, 617] on div "Sub-Status" at bounding box center [689, 620] width 436 height 31
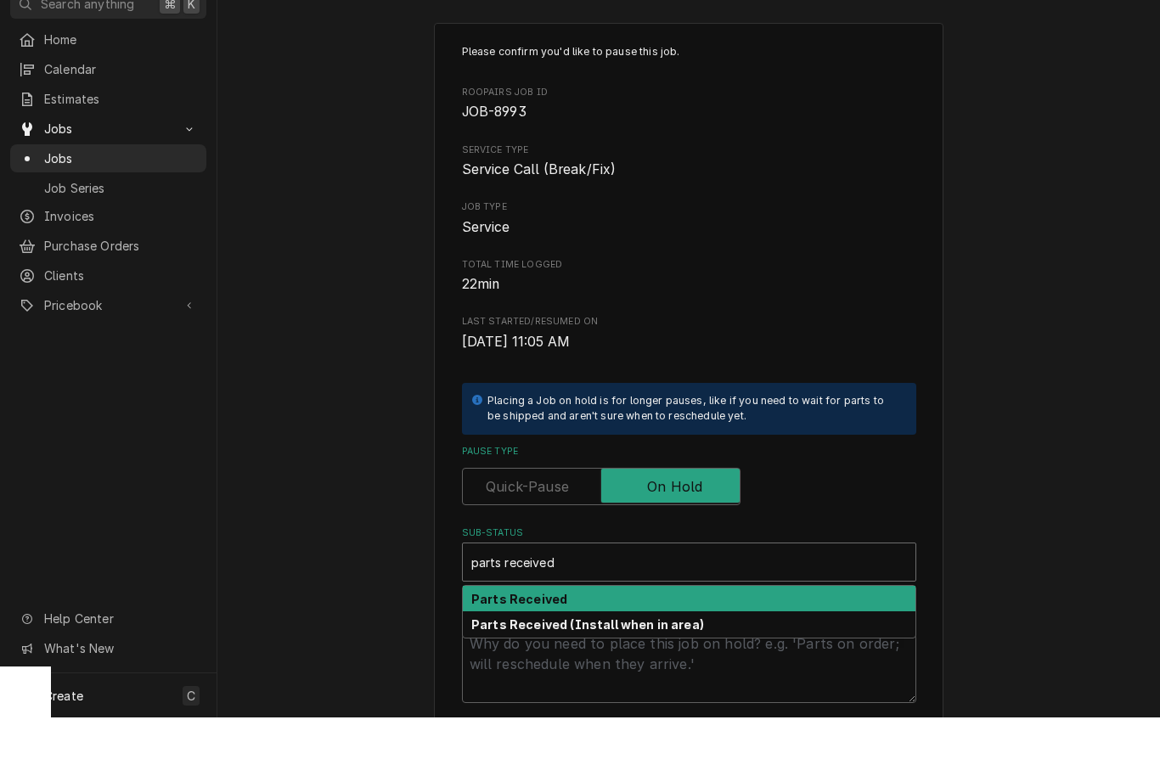
click at [644, 644] on div "Parts Received" at bounding box center [689, 657] width 453 height 26
type input "parts received"
type textarea "x"
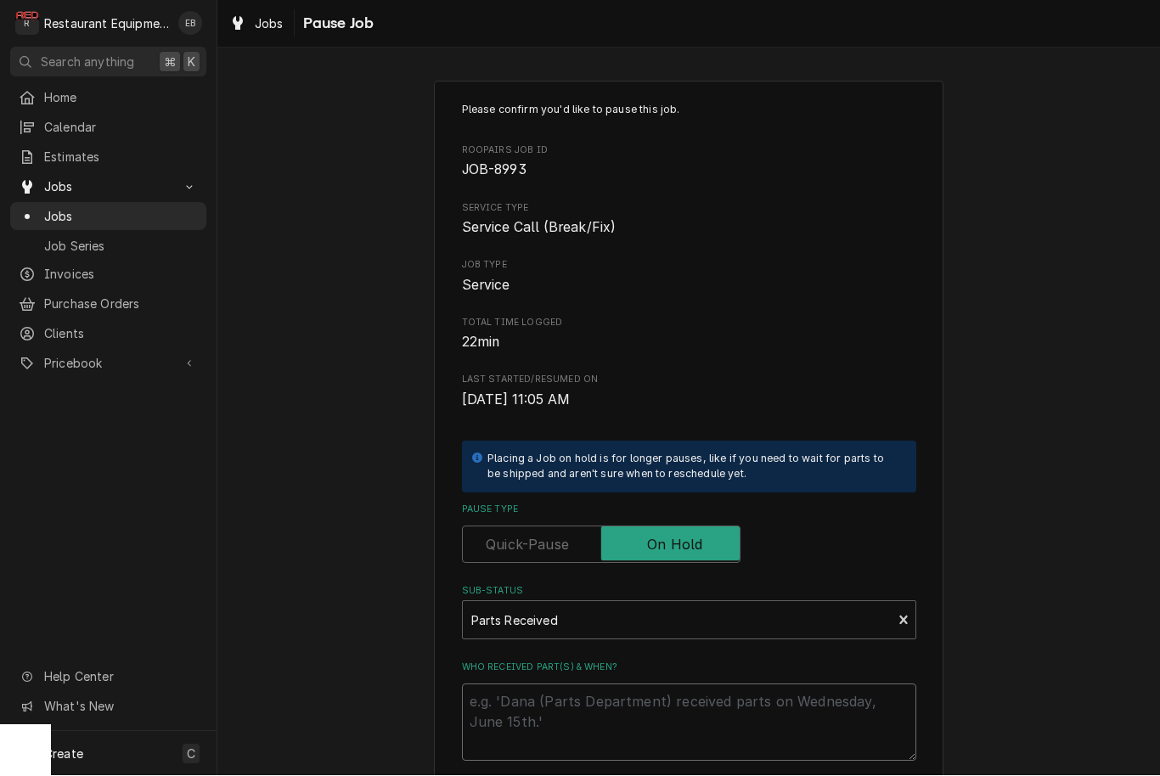
drag, startPoint x: 650, startPoint y: 684, endPoint x: 650, endPoint y: 742, distance: 58.6
click at [650, 684] on textarea "Who received part(s) & when?" at bounding box center [689, 722] width 454 height 77
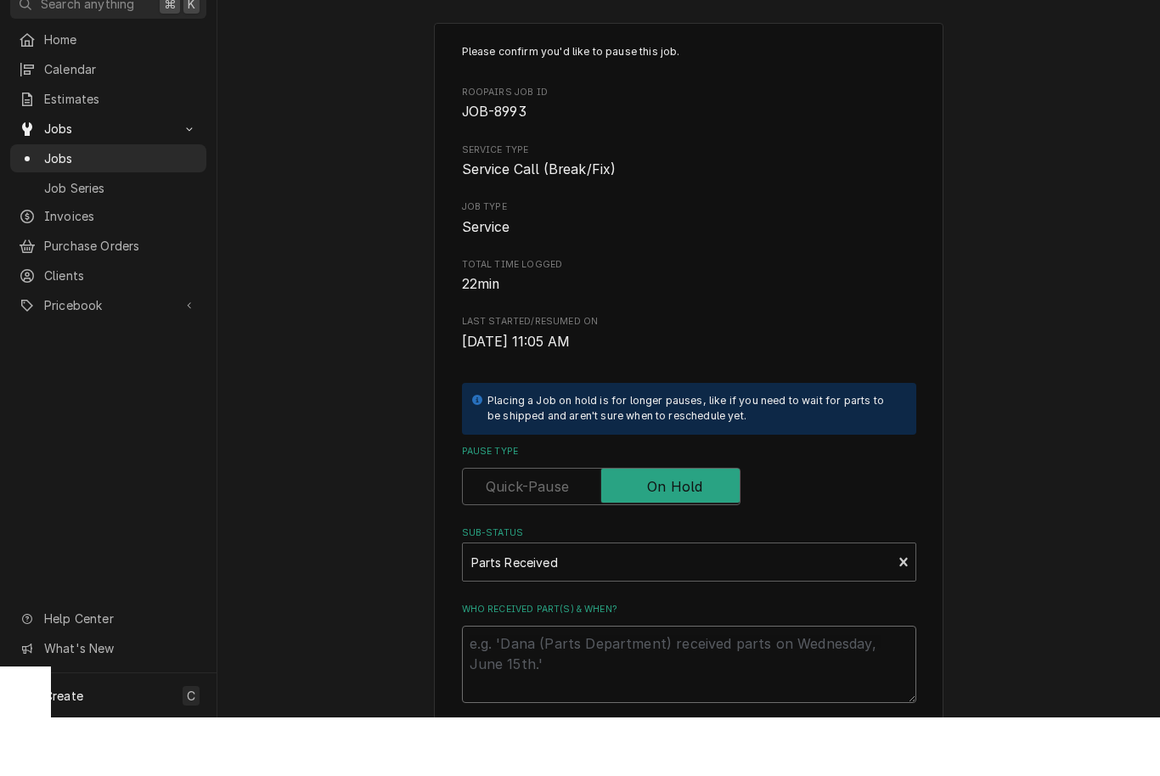
type textarea "x"
type textarea "P"
type textarea "x"
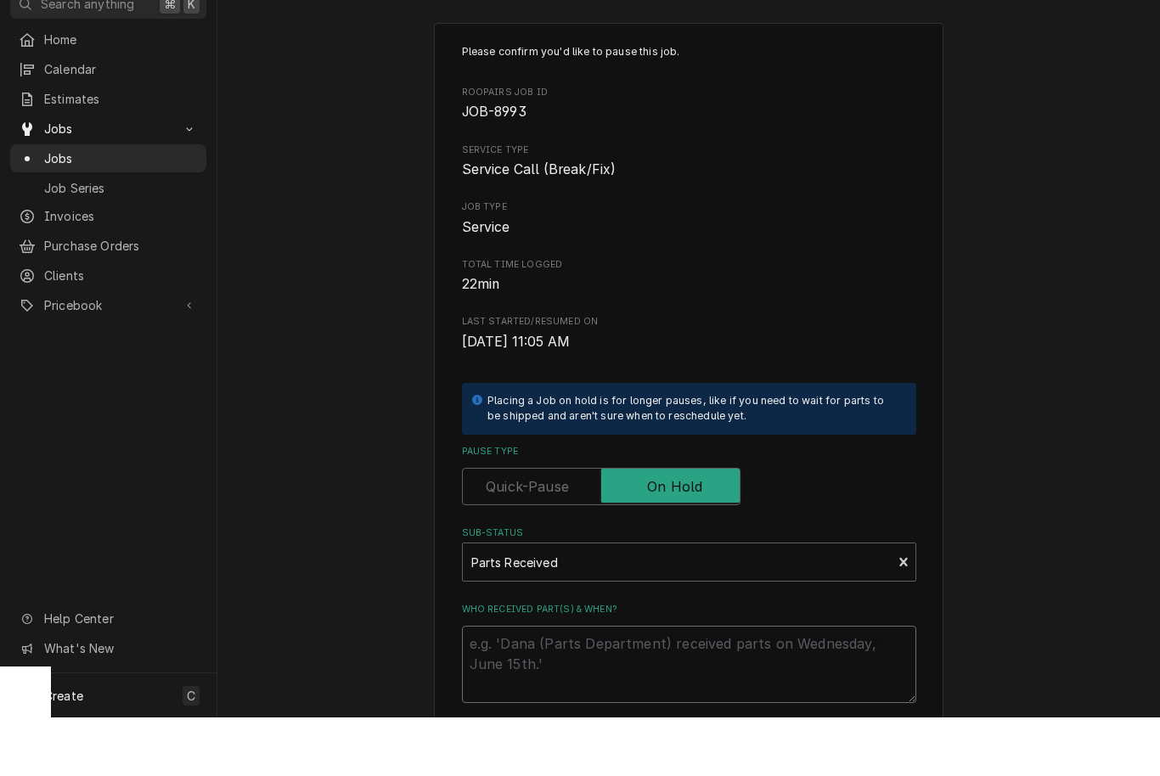
type textarea "P"
type textarea "x"
type textarea "Pa"
type textarea "x"
type textarea "Par"
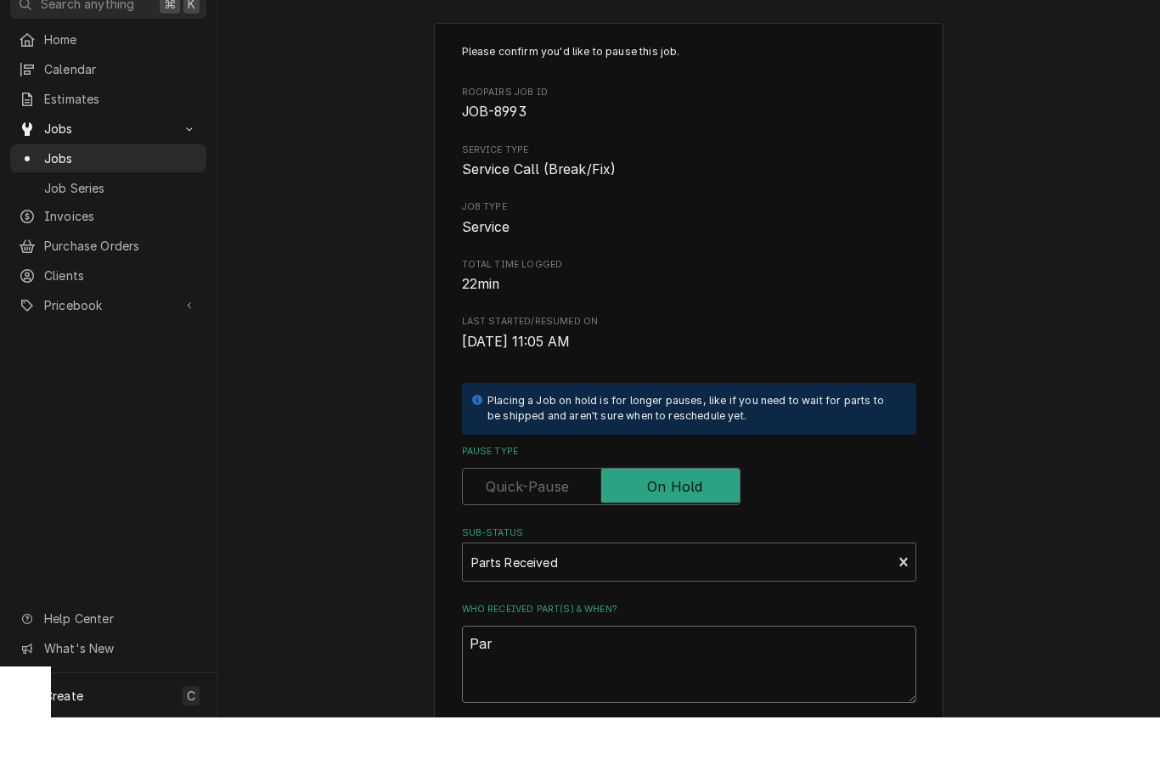
type textarea "x"
type textarea "Part"
type textarea "x"
type textarea "Parts"
type textarea "x"
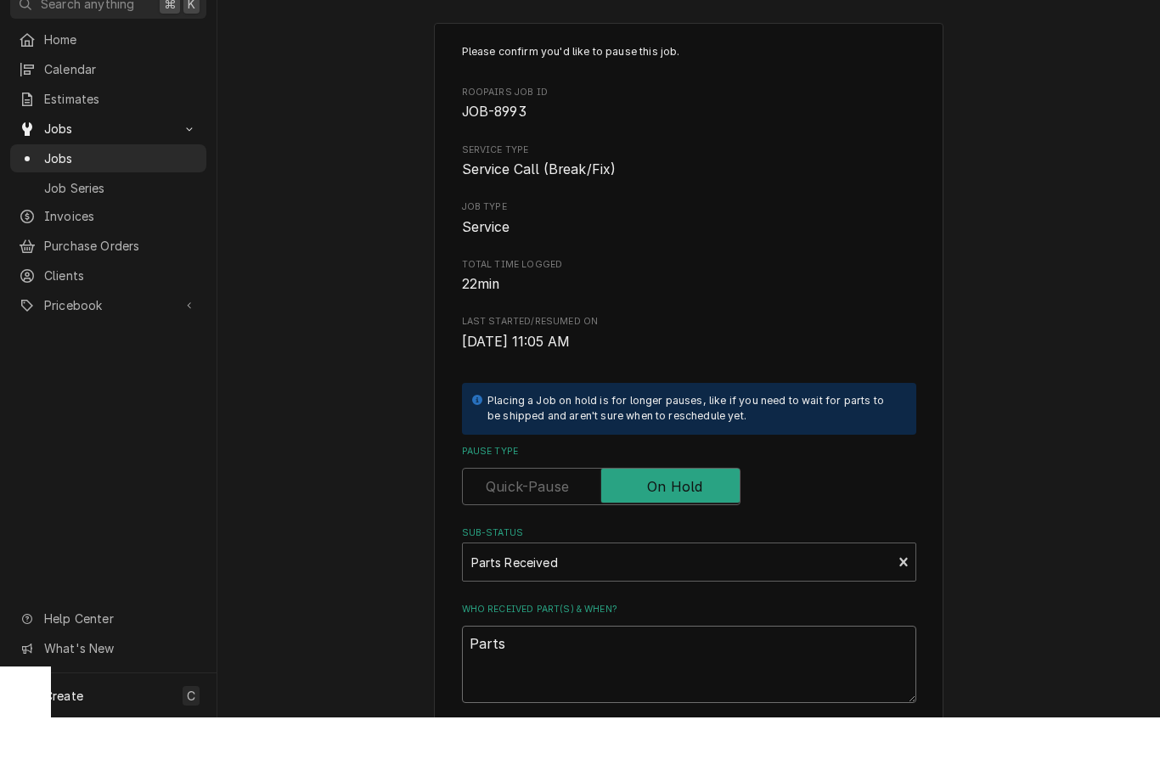
type textarea "Parts"
type textarea "x"
type textarea "Parts r"
type textarea "x"
type textarea "Parts re"
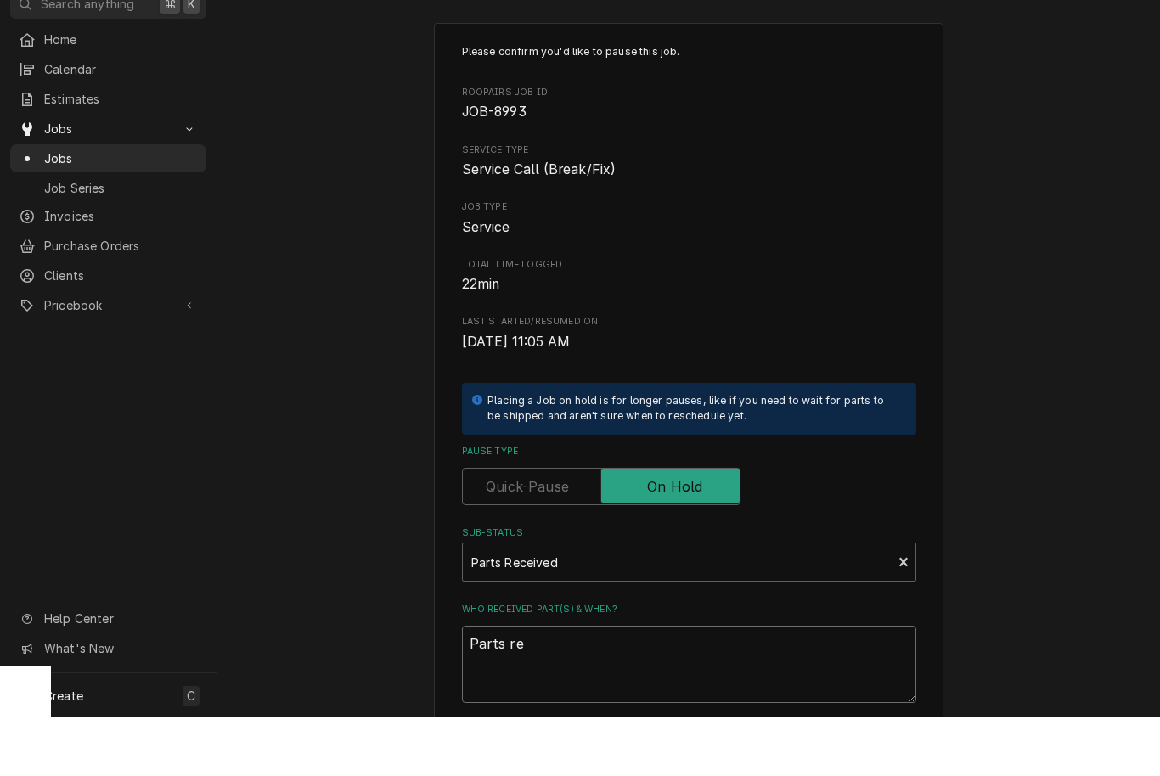
type textarea "x"
type textarea "Parts rec"
type textarea "x"
type textarea "Parts rece"
type textarea "x"
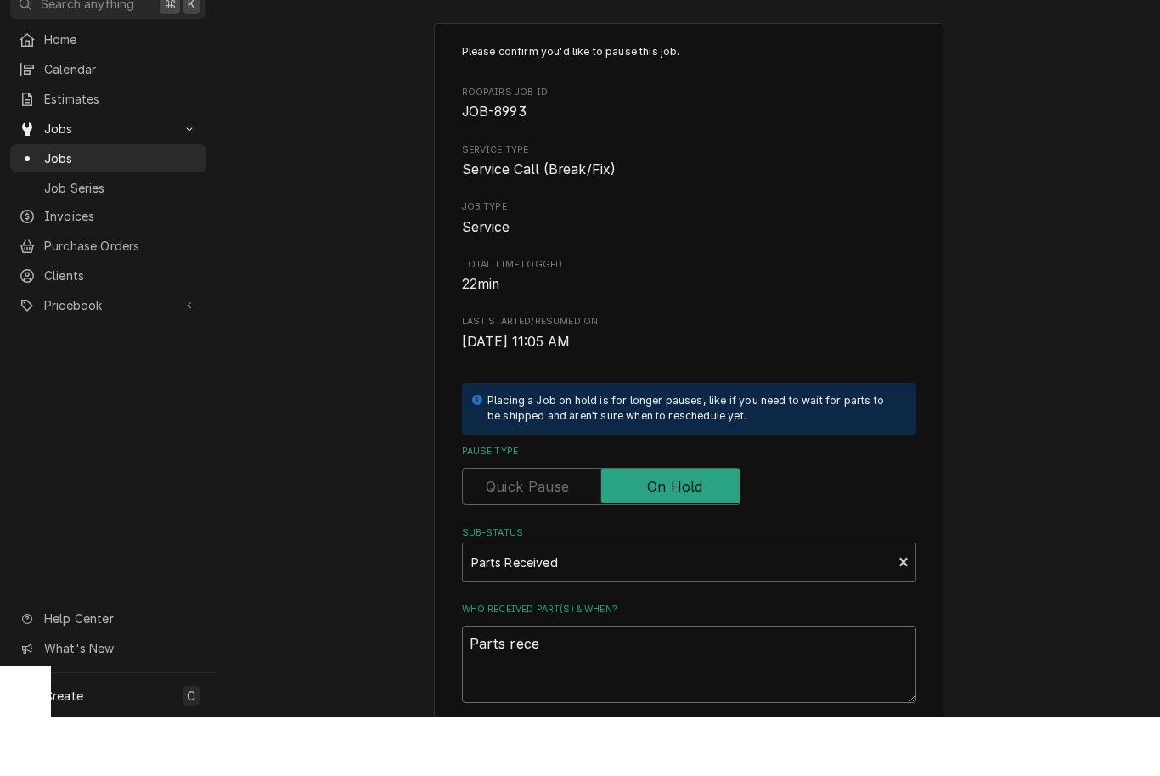
type textarea "Parts recei"
type textarea "x"
type textarea "Parts receiv"
type textarea "x"
type textarea "Parts received"
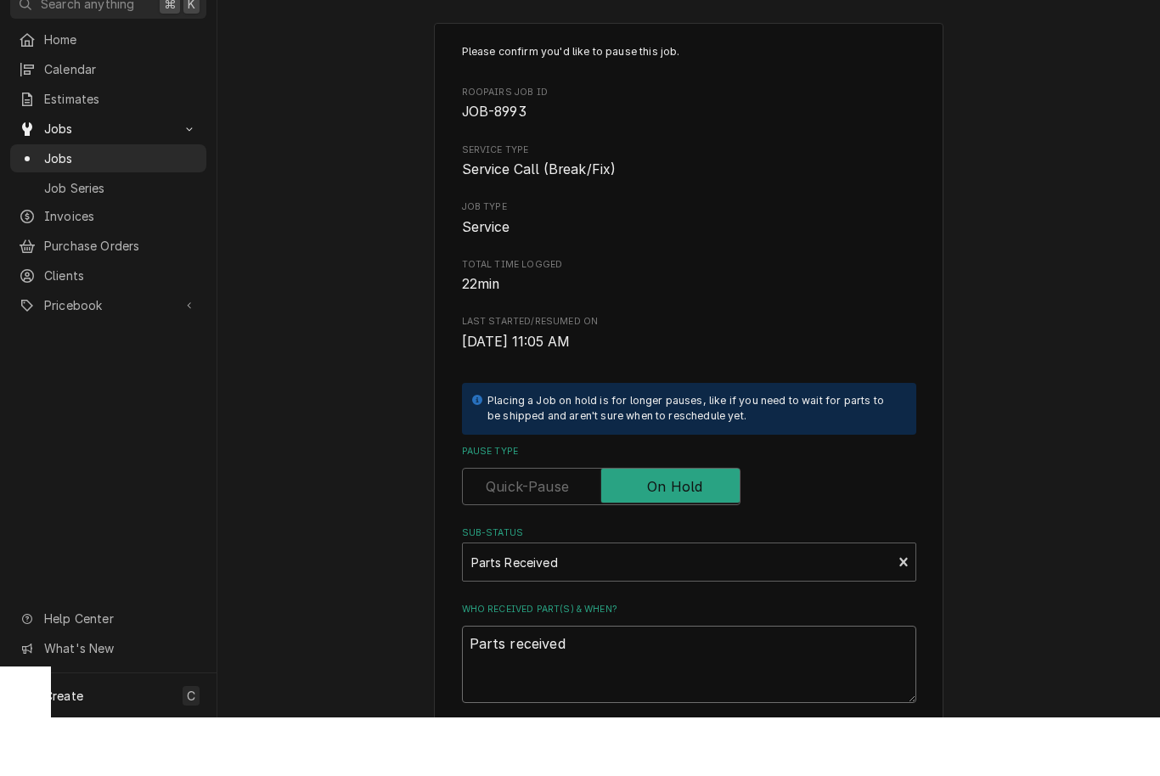
type textarea "x"
type textarea "Parts received"
type textarea "x"
type textarea "Parts received 9"
type textarea "x"
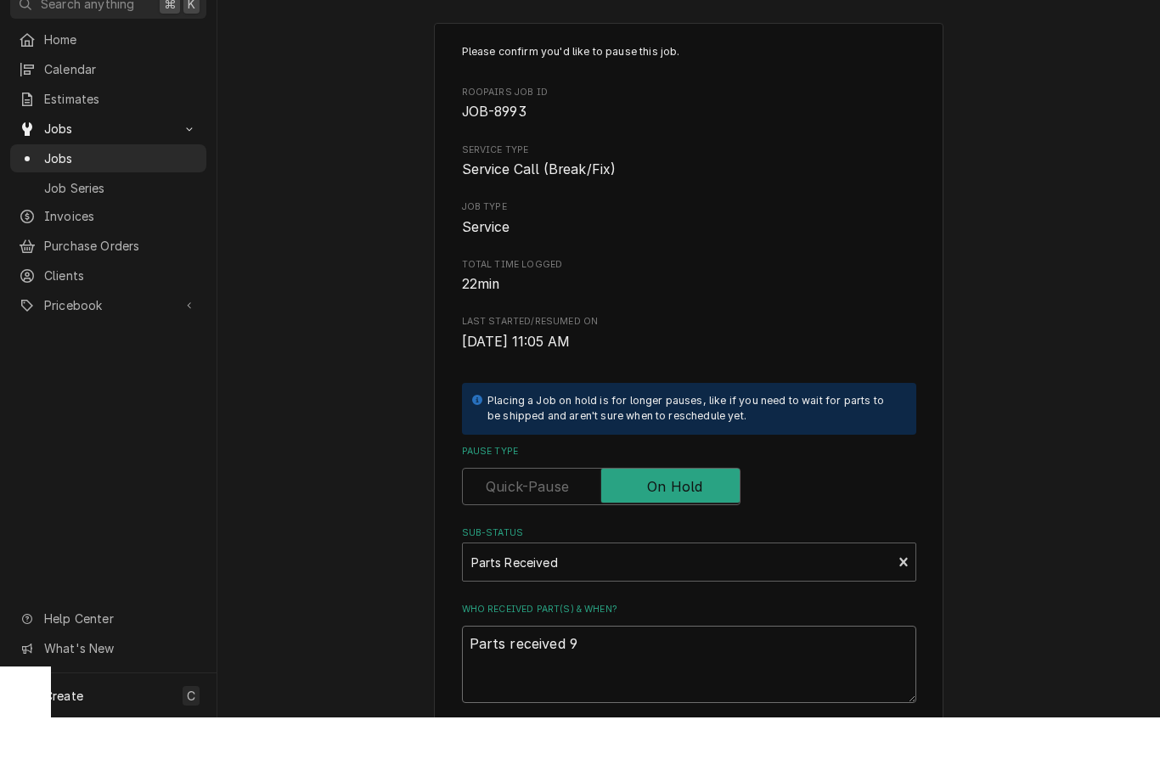
type textarea "Parts received 9/"
type textarea "x"
type textarea "Parts received 9/3"
type textarea "x"
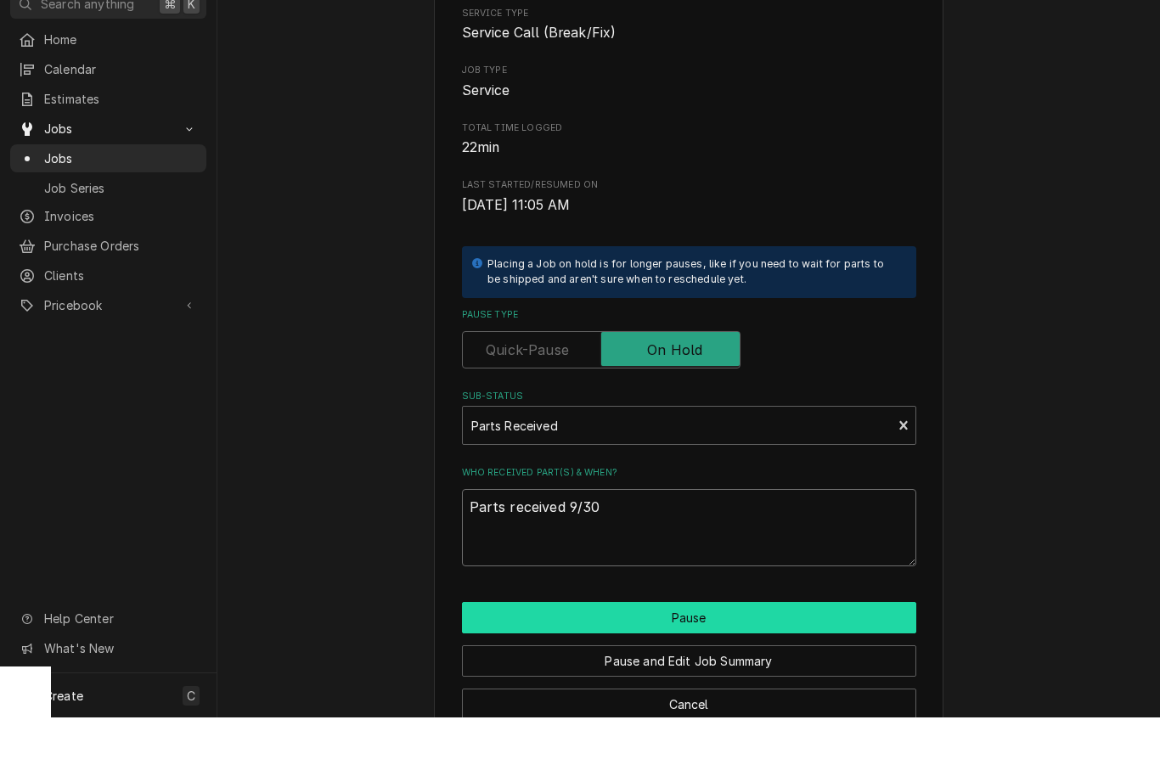
type textarea "Parts received 9/30"
click at [704, 661] on button "Pause" at bounding box center [689, 676] width 454 height 31
type textarea "x"
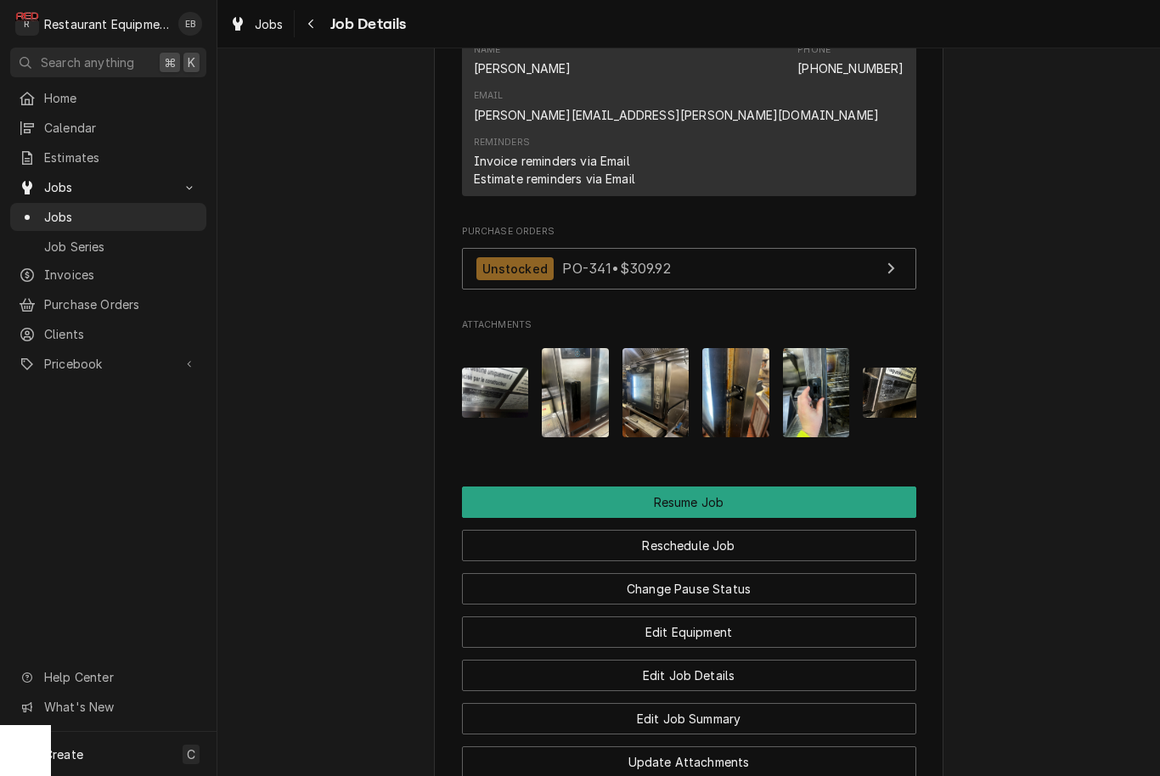
scroll to position [2058, 0]
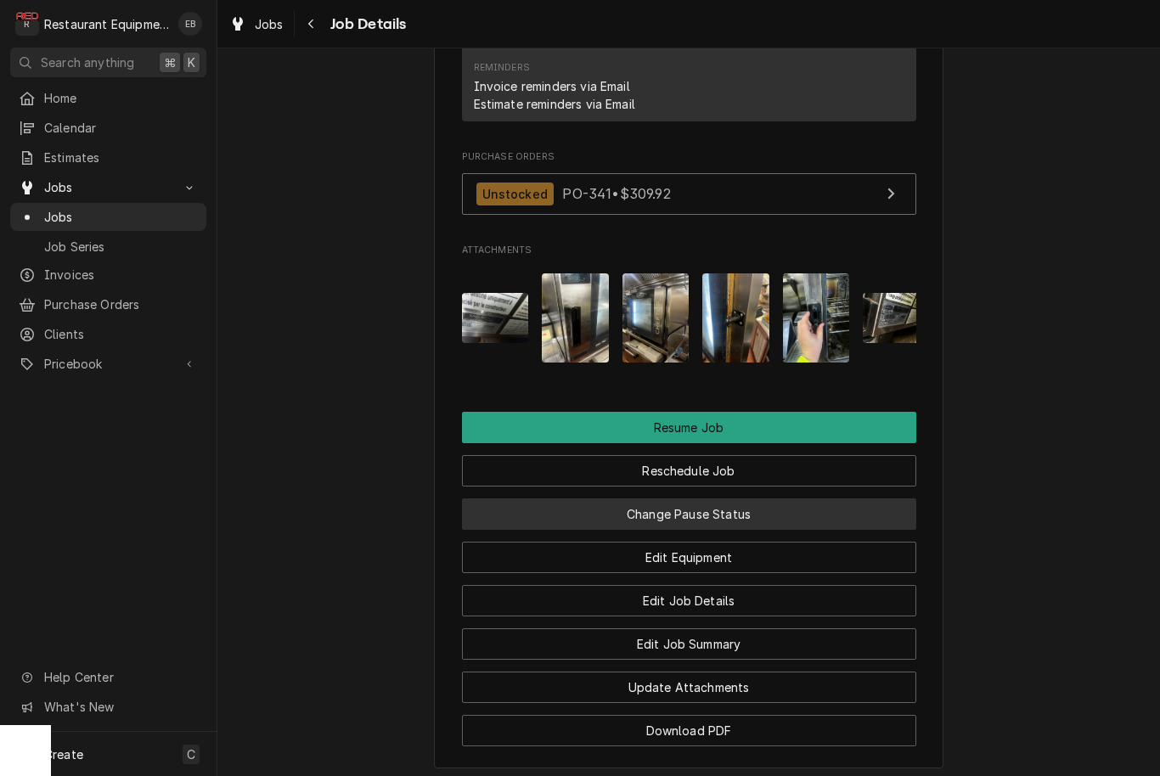
click at [718, 498] on button "Change Pause Status" at bounding box center [689, 513] width 454 height 31
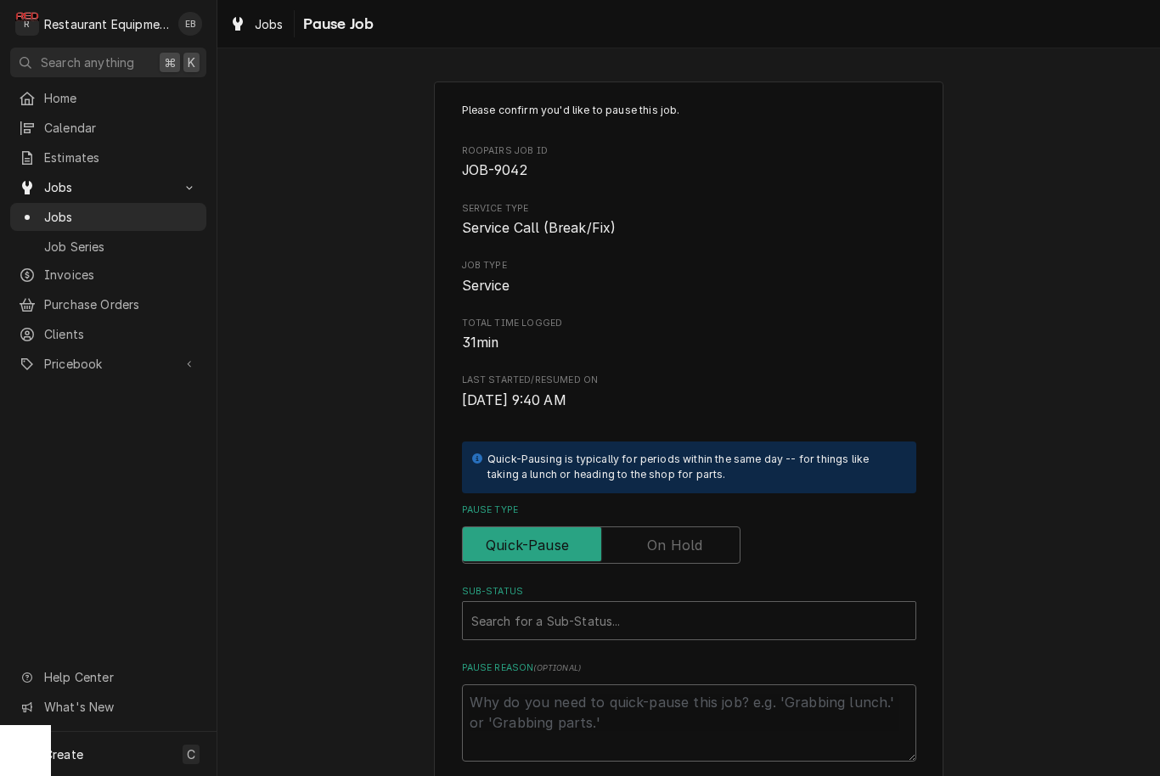
click at [664, 538] on label "Pause Type" at bounding box center [601, 544] width 279 height 37
click at [664, 538] on input "Pause Type" at bounding box center [601, 544] width 263 height 37
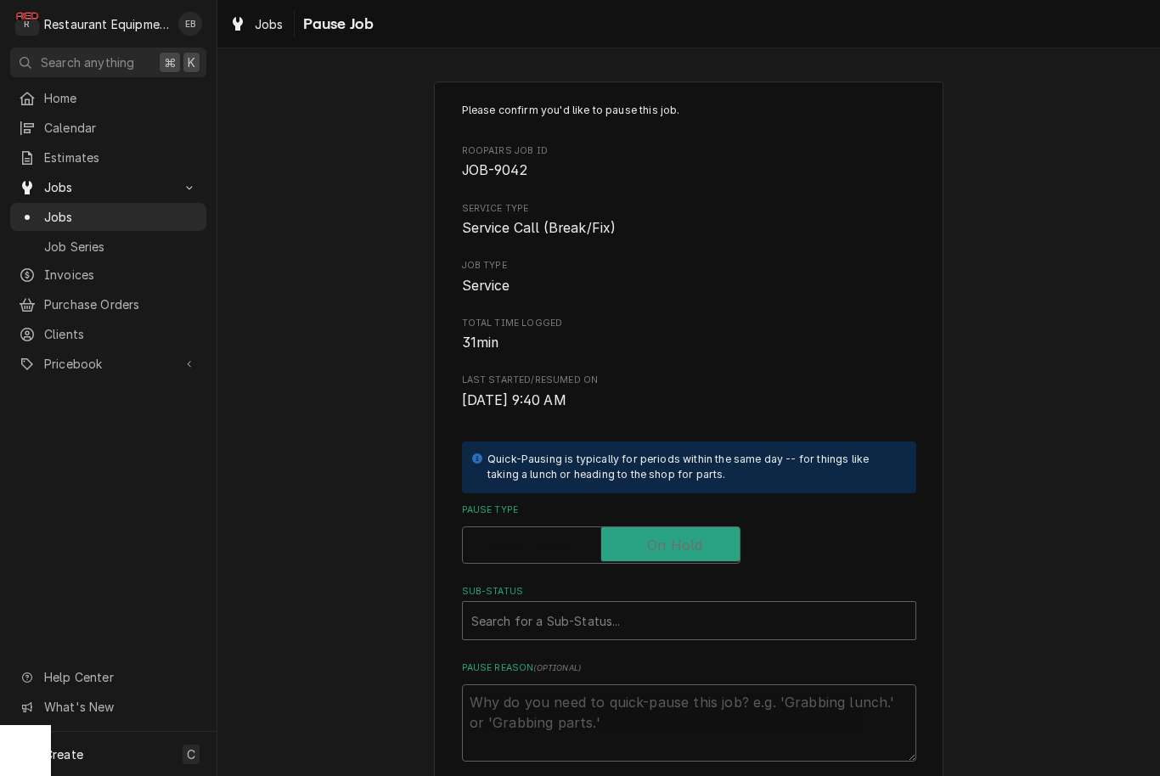
checkbox input "true"
type textarea "x"
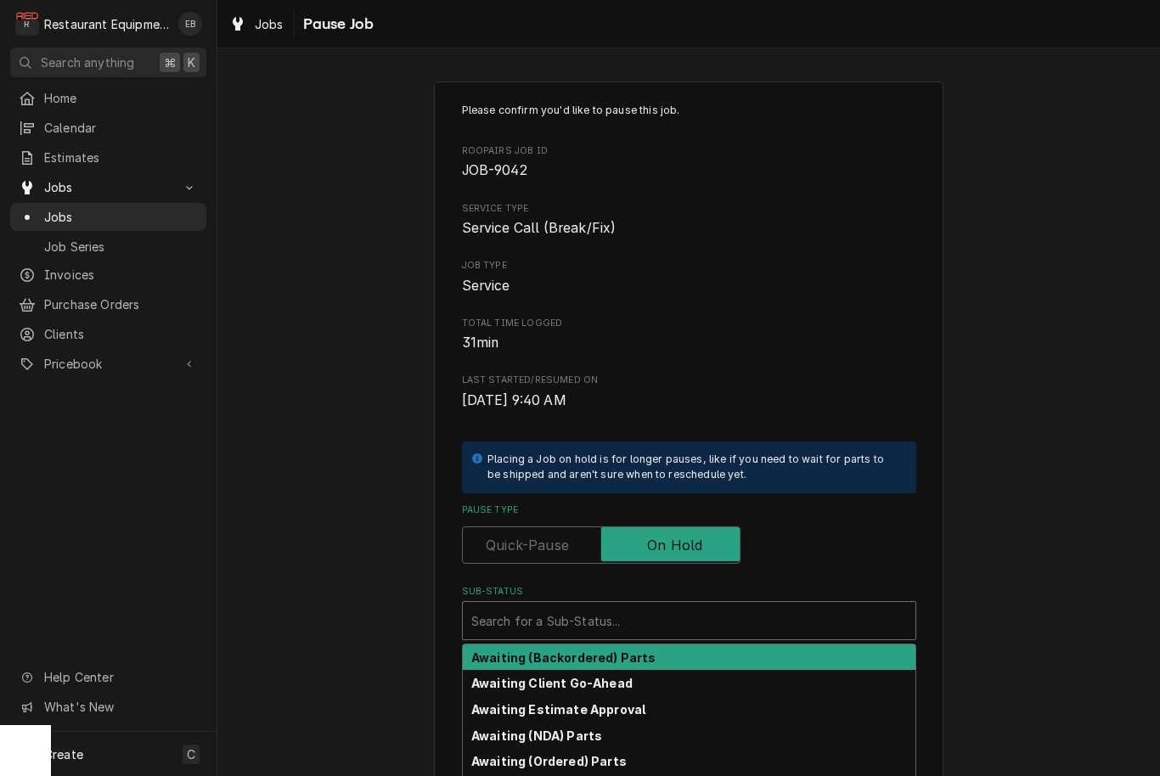
click at [666, 618] on div "Sub-Status" at bounding box center [689, 620] width 436 height 31
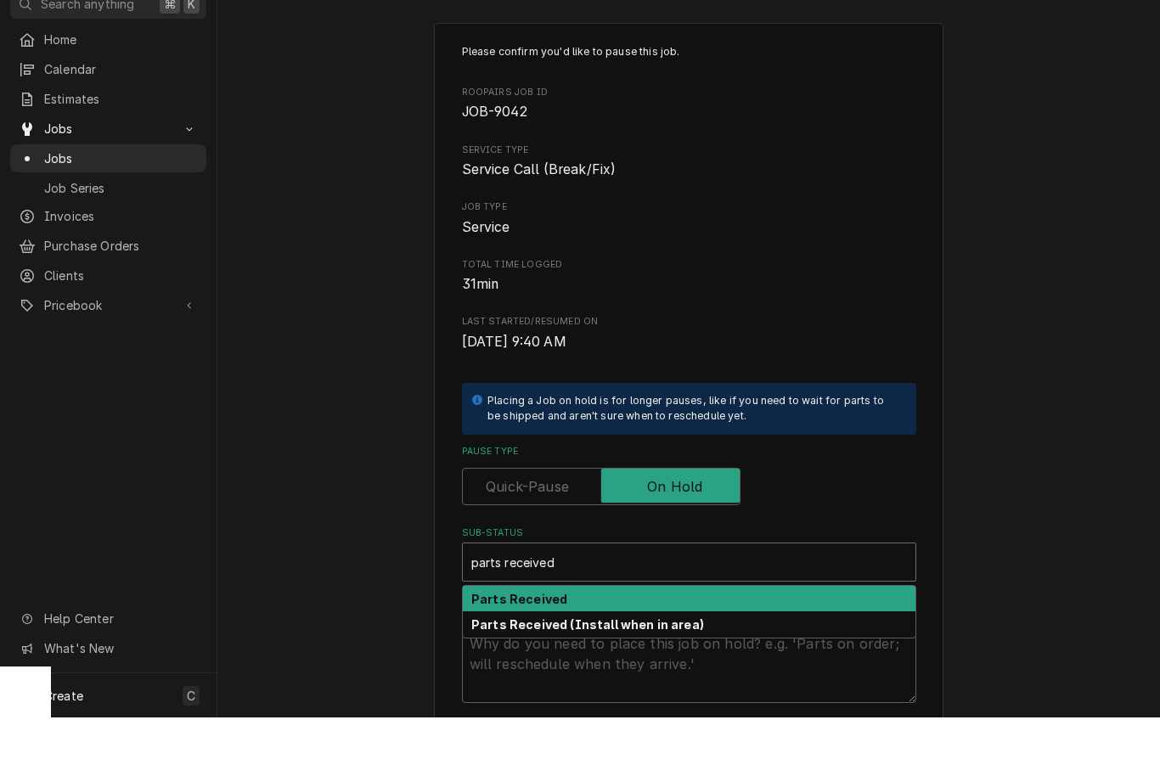
click at [620, 644] on div "Parts Received" at bounding box center [689, 657] width 453 height 26
type input "parts received"
type textarea "x"
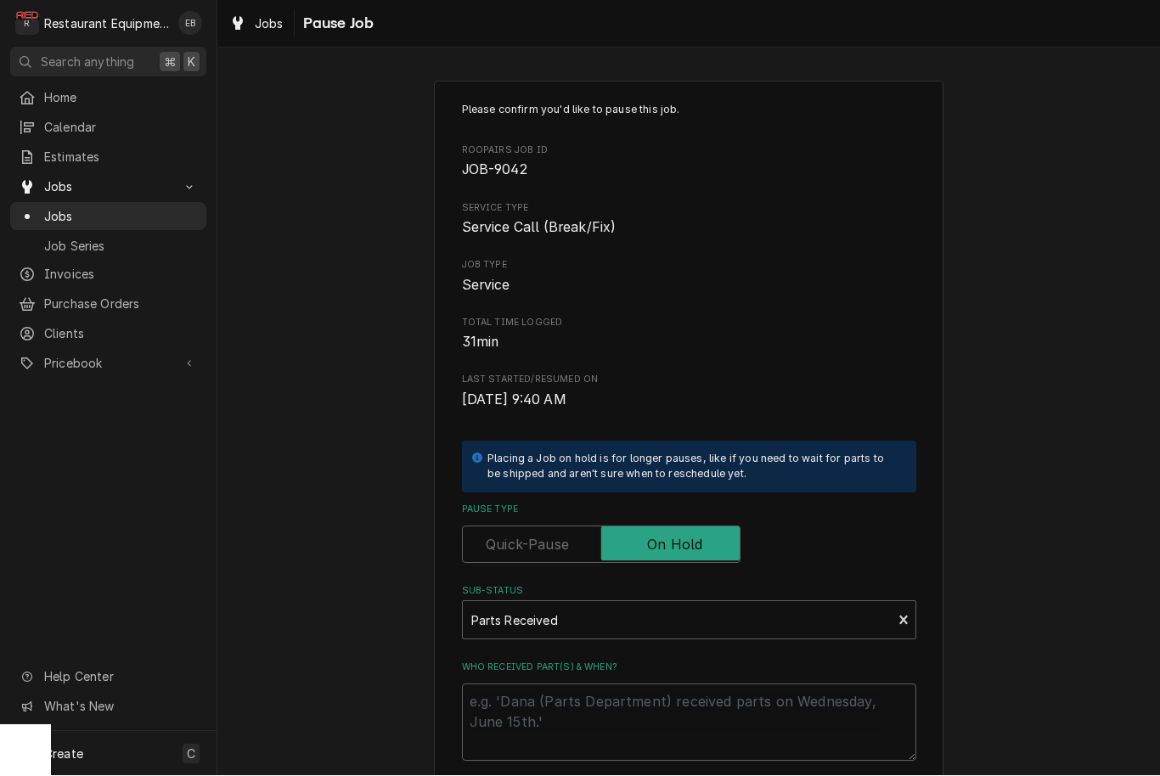
click at [0, 0] on html "R Restaurant Equipment Diagnostics EB Search anything ⌘ K Home Calendar Estimat…" at bounding box center [580, 388] width 1160 height 776
click at [599, 694] on textarea "Who received part(s) & when?" at bounding box center [689, 722] width 454 height 77
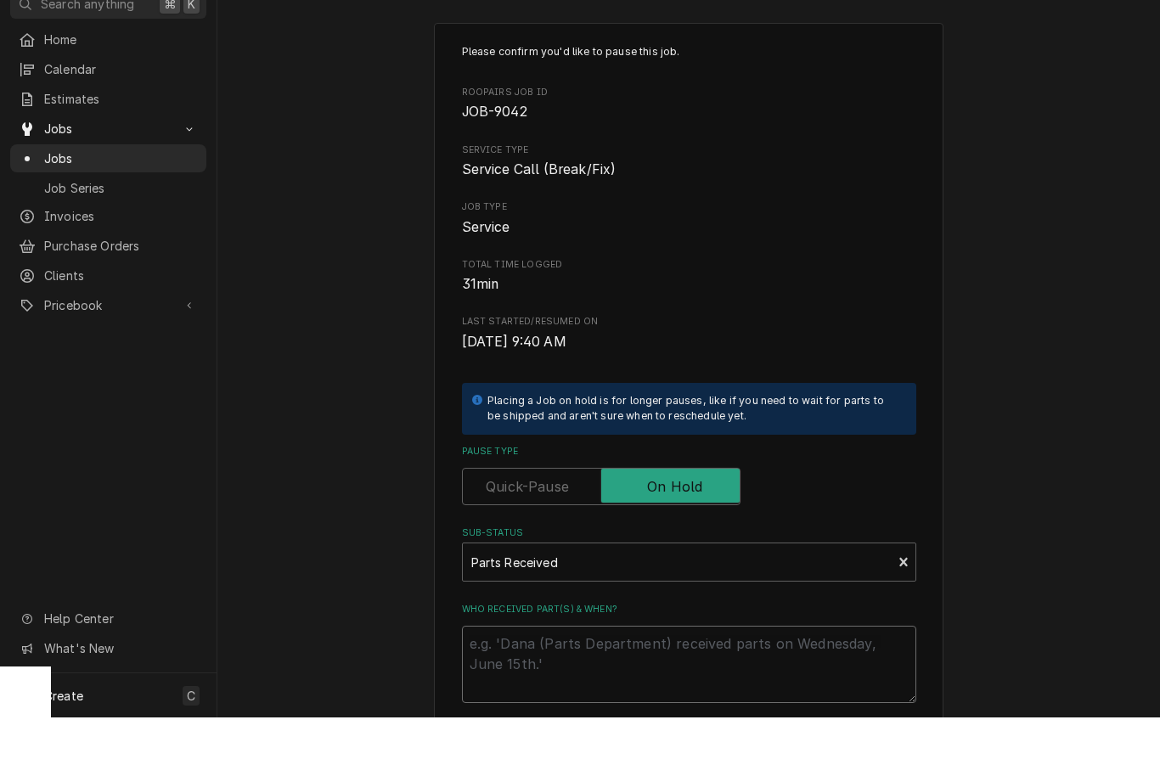
type textarea "x"
type textarea "P"
type textarea "x"
type textarea "Pa"
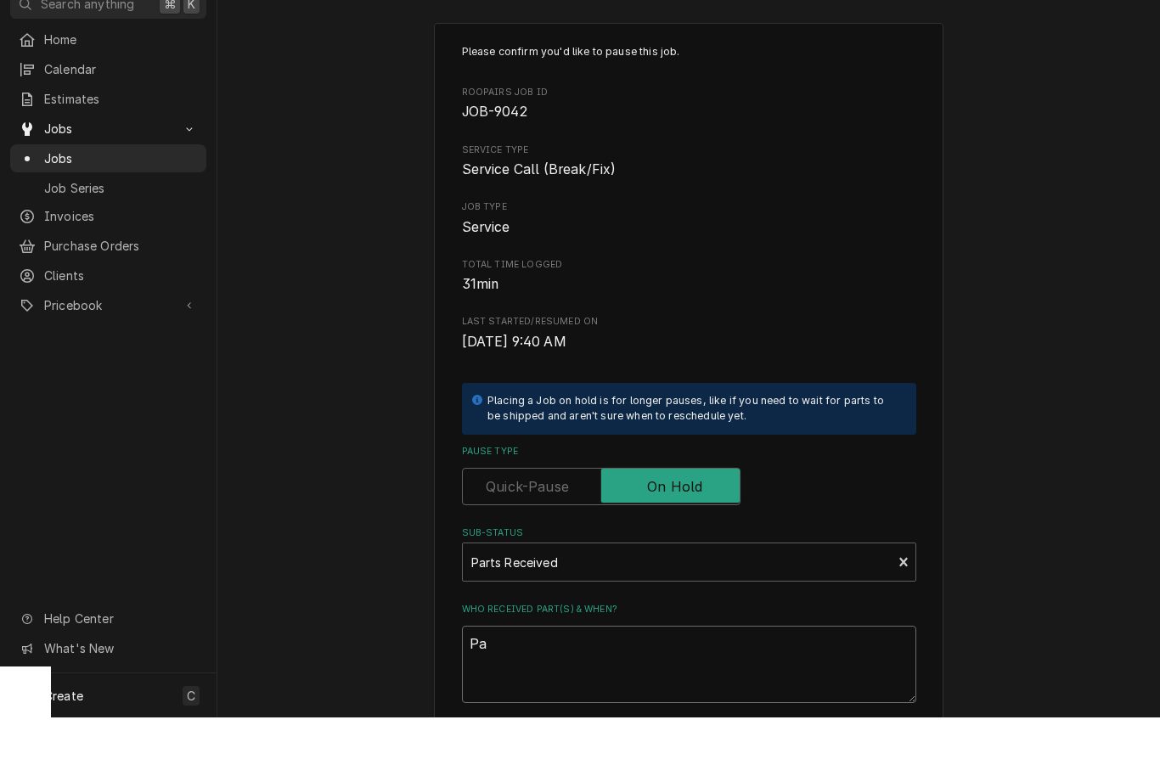
type textarea "x"
type textarea "Par"
type textarea "x"
type textarea "Part"
type textarea "x"
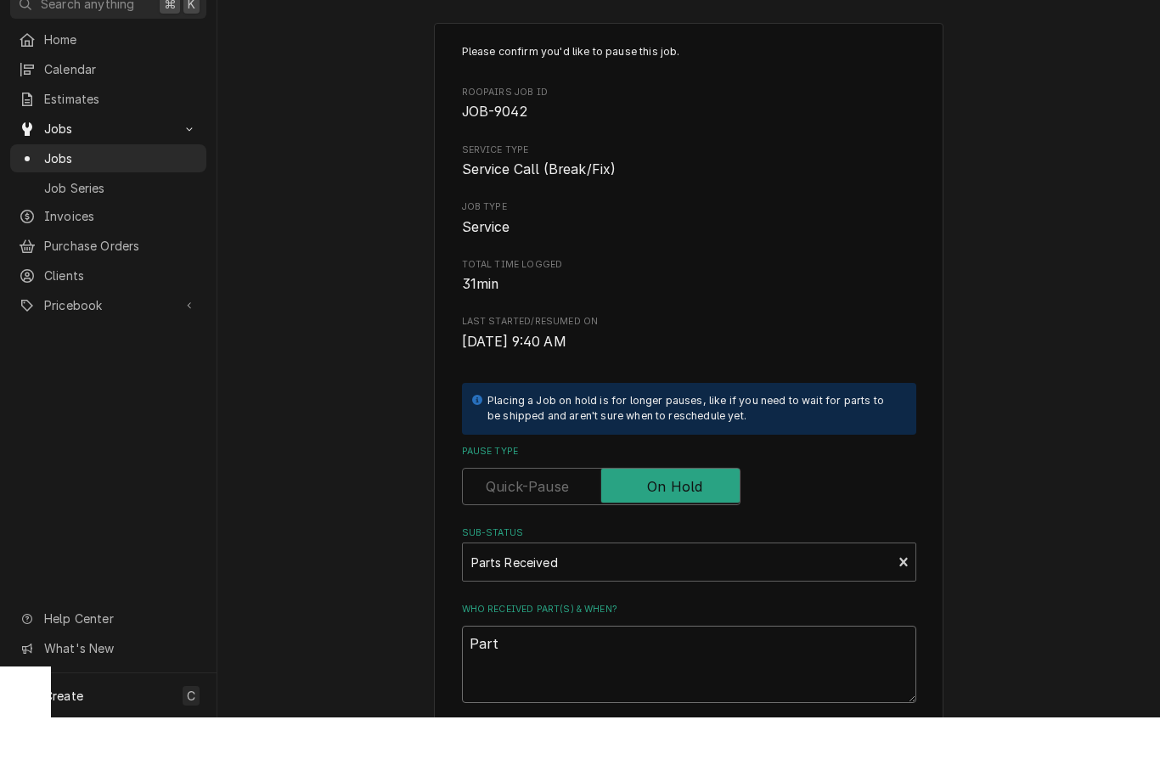
type textarea "Parts"
type textarea "x"
type textarea "Parts"
type textarea "x"
type textarea "Parts r"
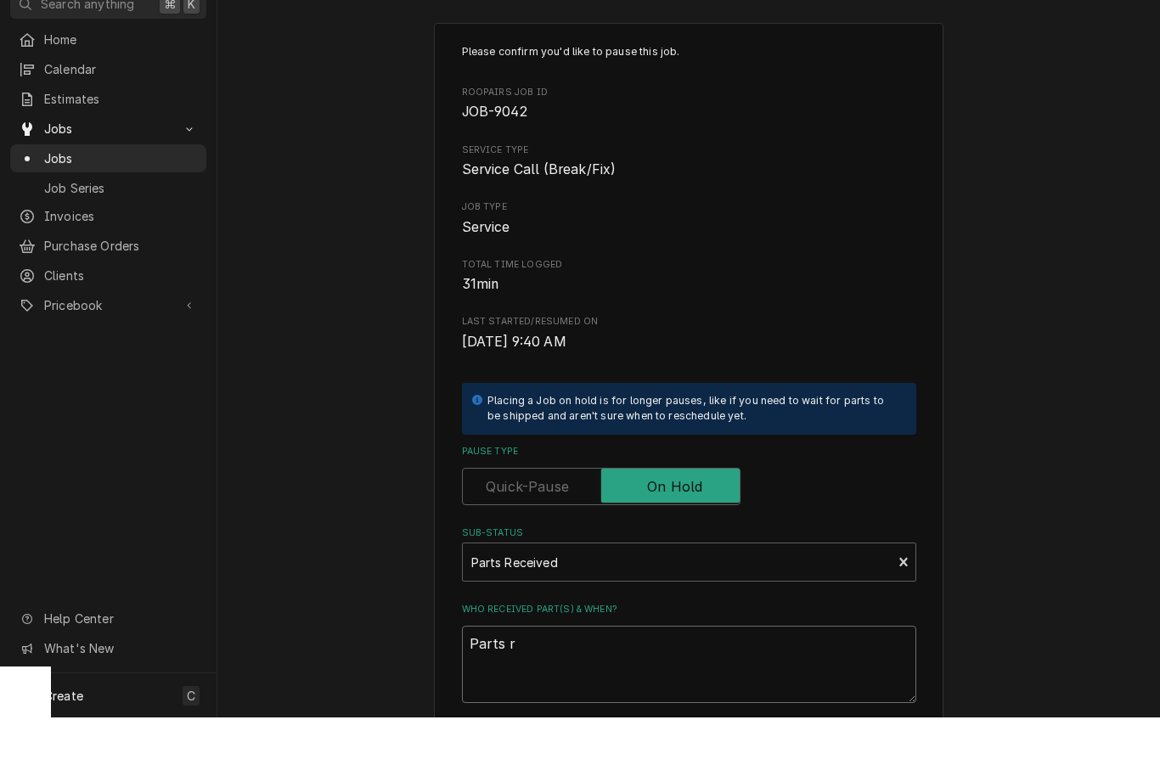
type textarea "x"
type textarea "Parts re"
type textarea "x"
type textarea "Parts rec"
type textarea "x"
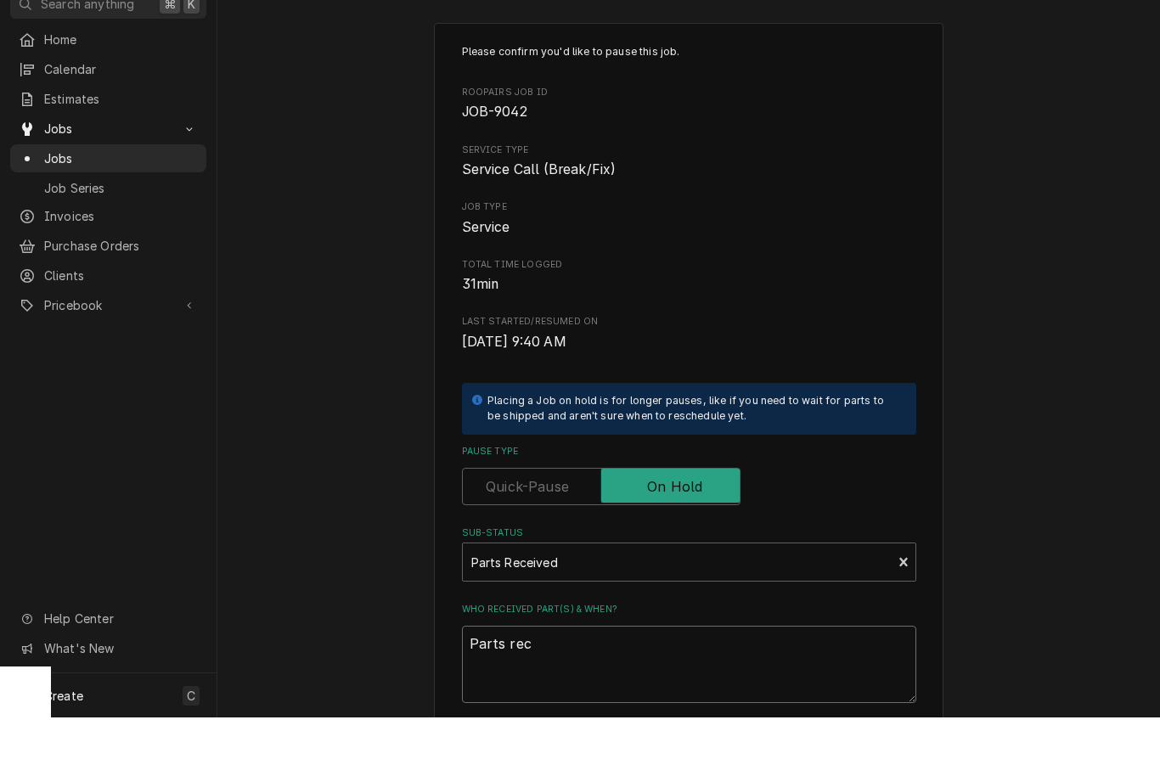
type textarea "Parts rece"
type textarea "x"
type textarea "Parts recei"
type textarea "x"
type textarea "Parts receiv"
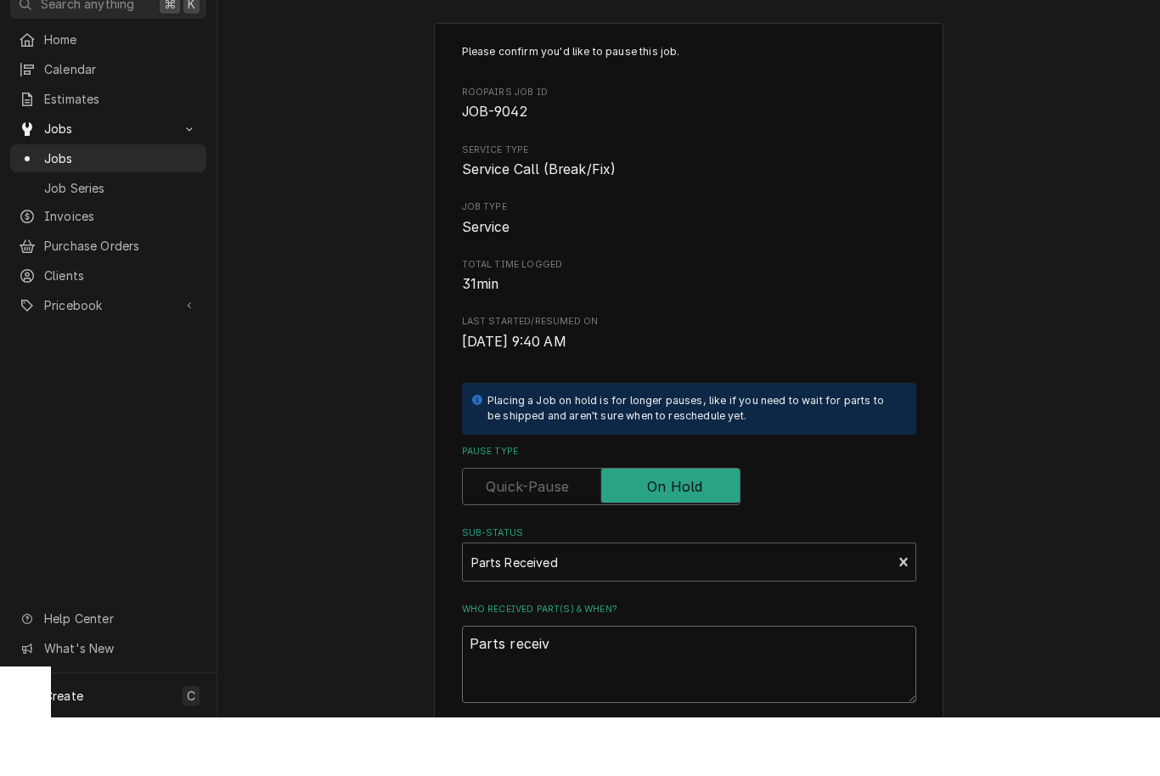
type textarea "x"
type textarea "Parts receive"
type textarea "x"
type textarea "Parts received"
type textarea "x"
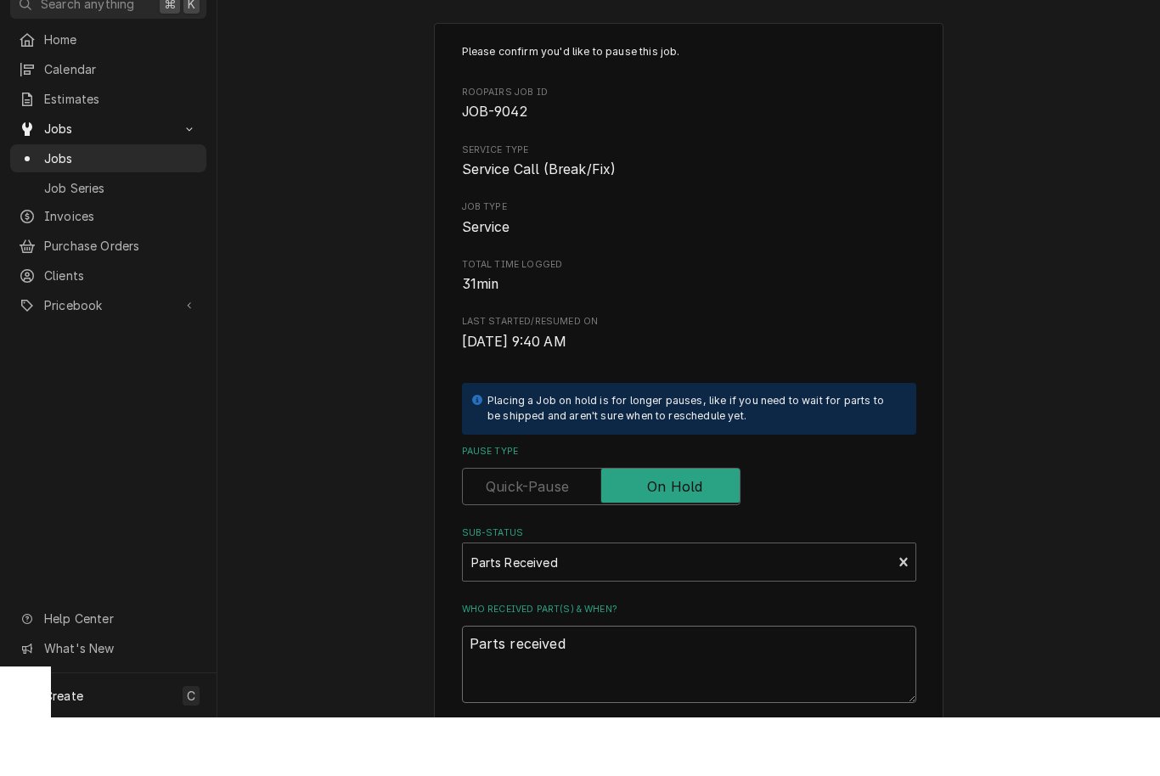
type textarea "Parts received"
type textarea "x"
type textarea "Parts received 9"
type textarea "x"
type textarea "Parts received 9/"
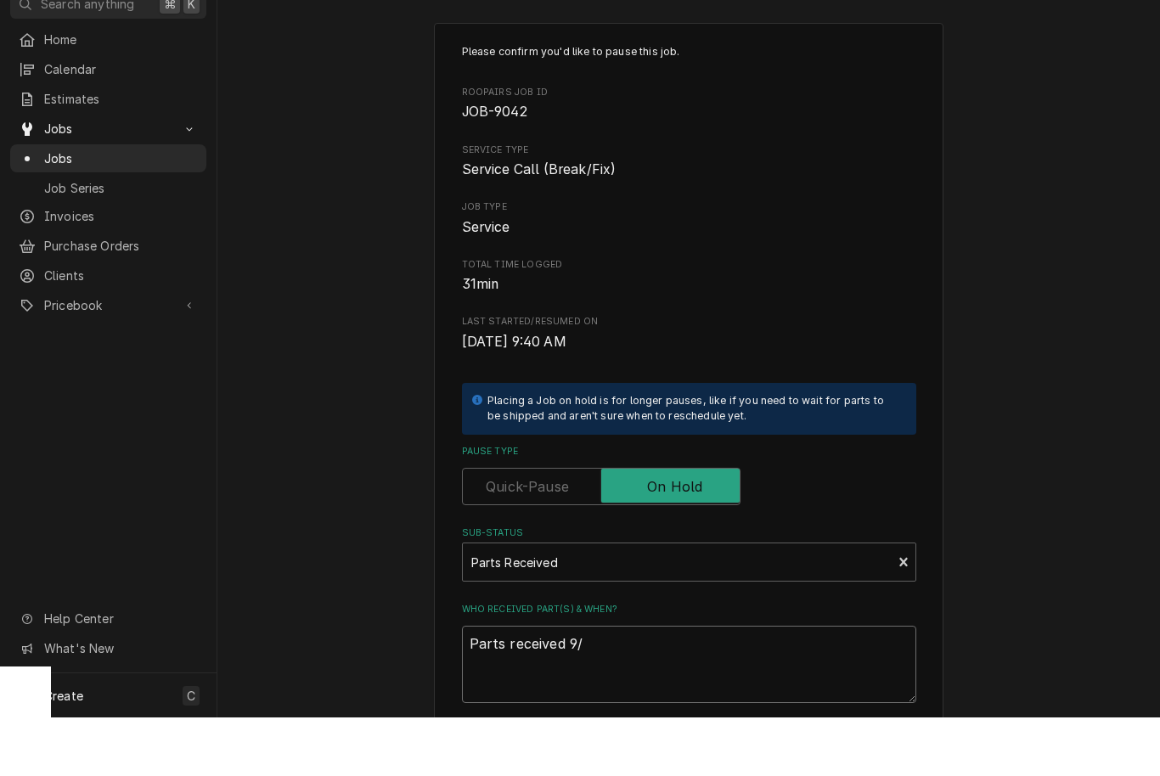
type textarea "x"
type textarea "Parts received 9/3"
type textarea "x"
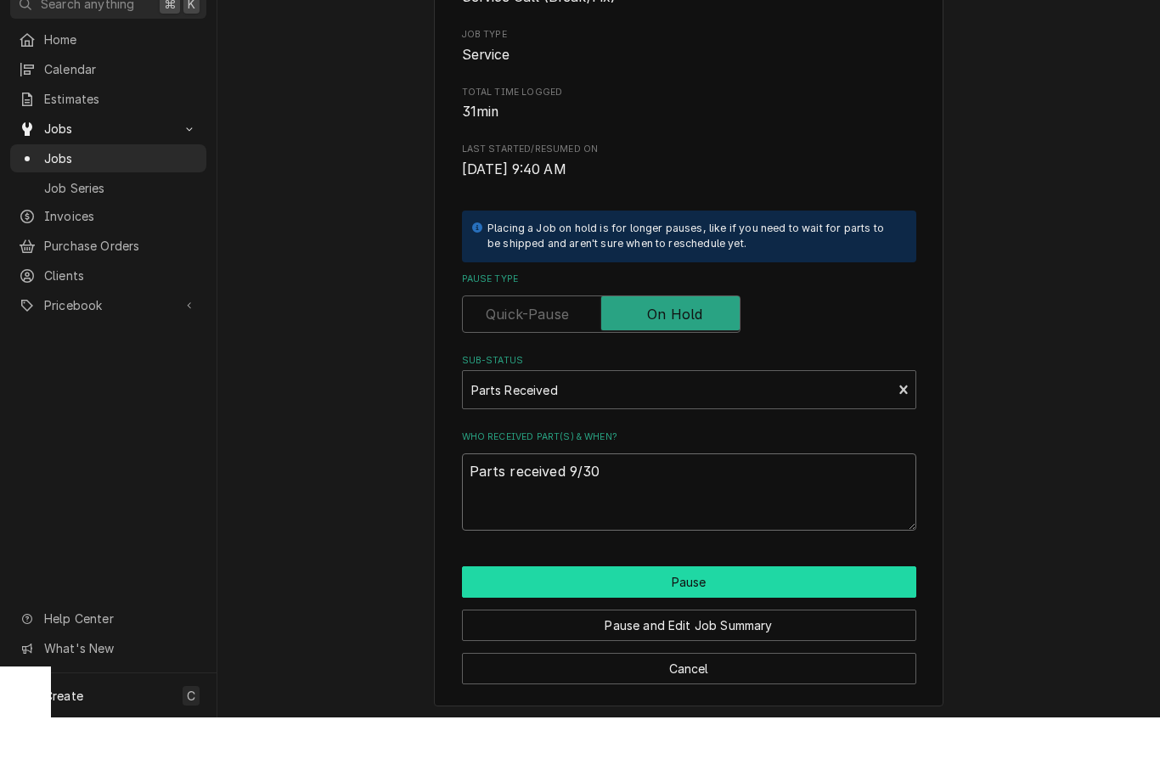
scroll to position [171, 0]
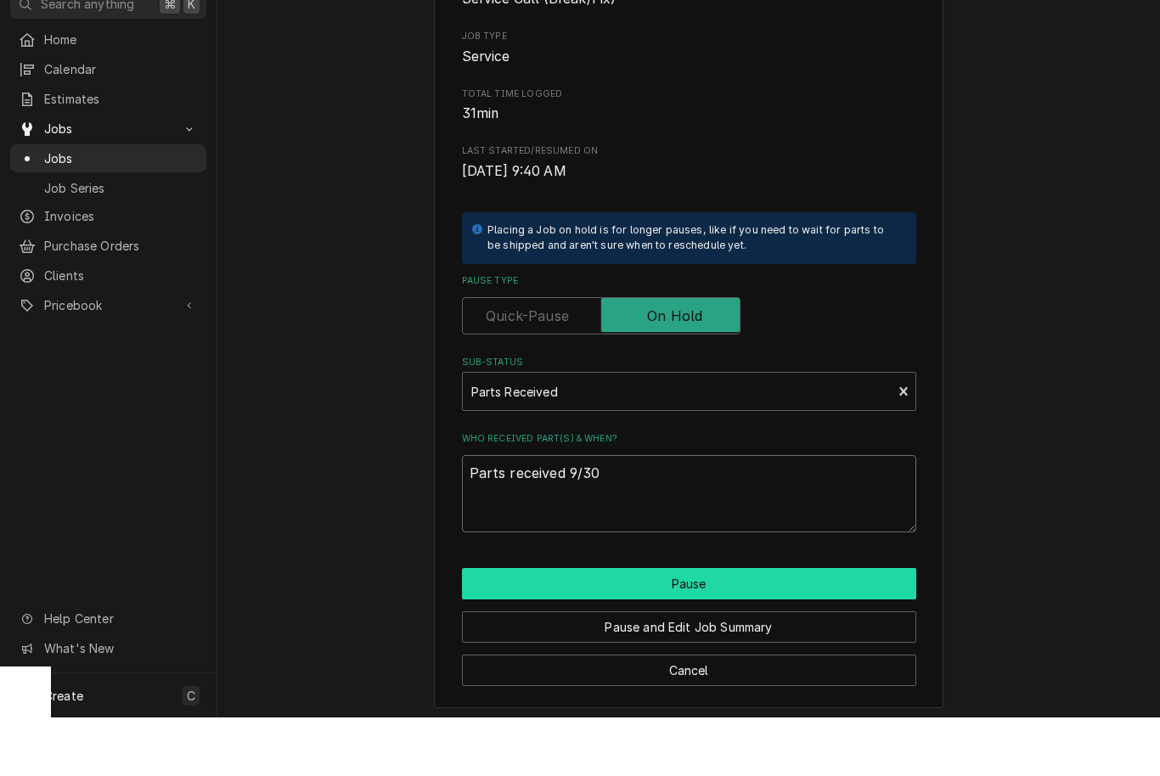
type textarea "Parts received 9/30"
click at [660, 627] on button "Pause" at bounding box center [689, 642] width 454 height 31
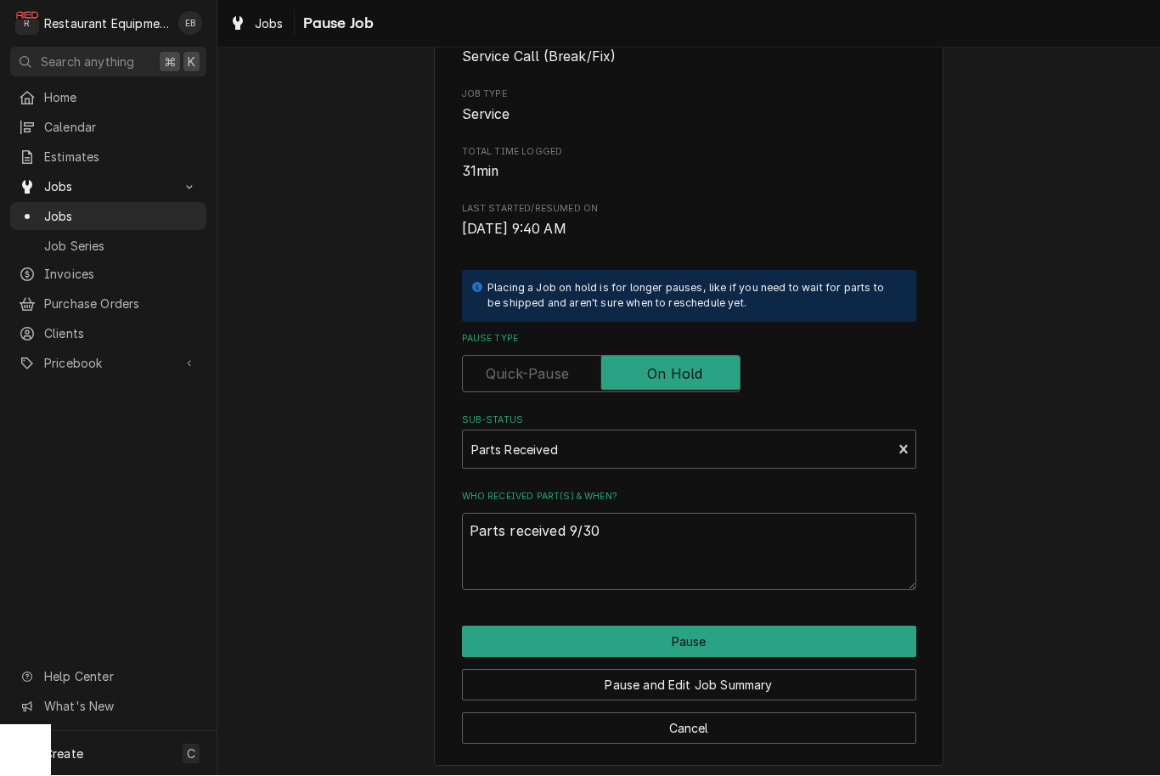
type textarea "x"
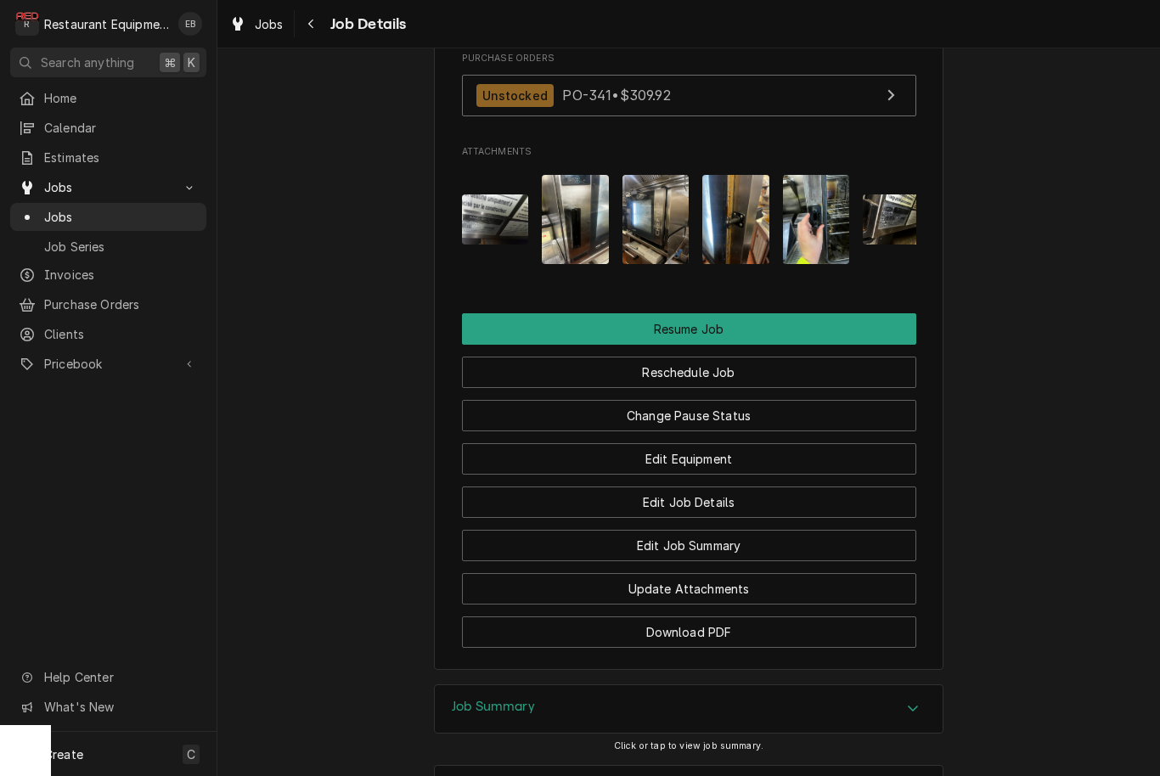
scroll to position [2156, 0]
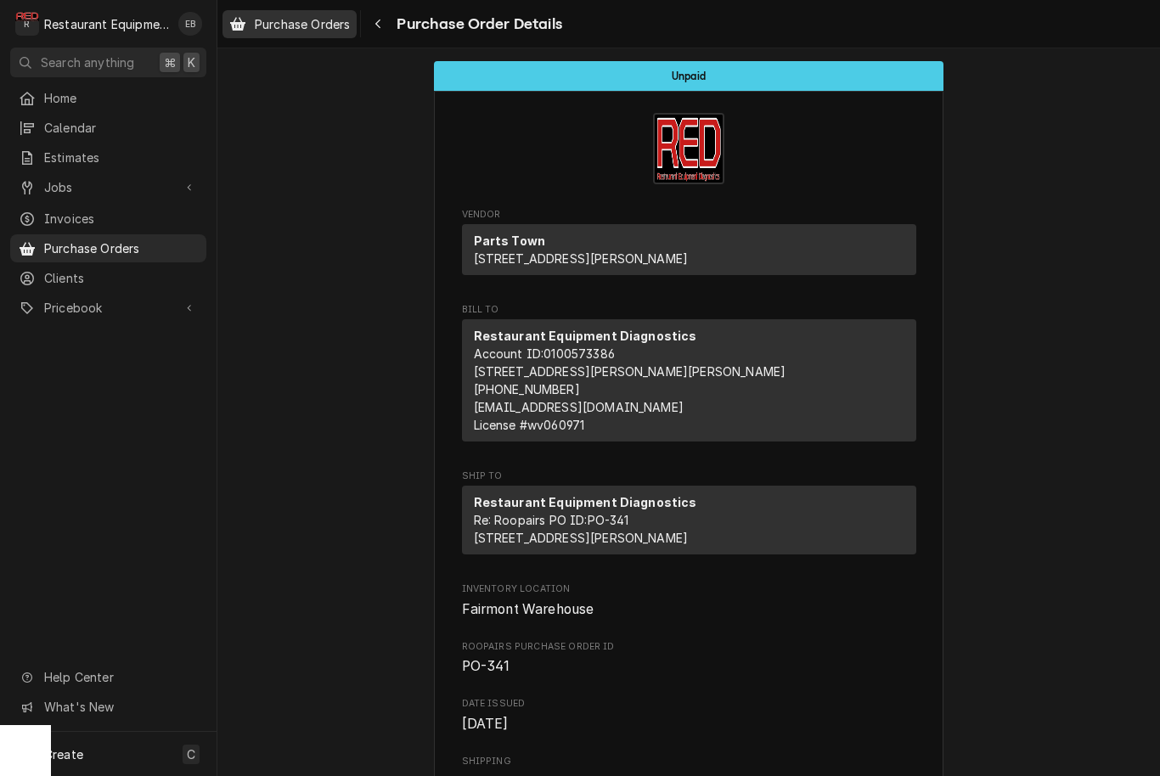
click at [318, 28] on span "Purchase Orders" at bounding box center [302, 24] width 95 height 18
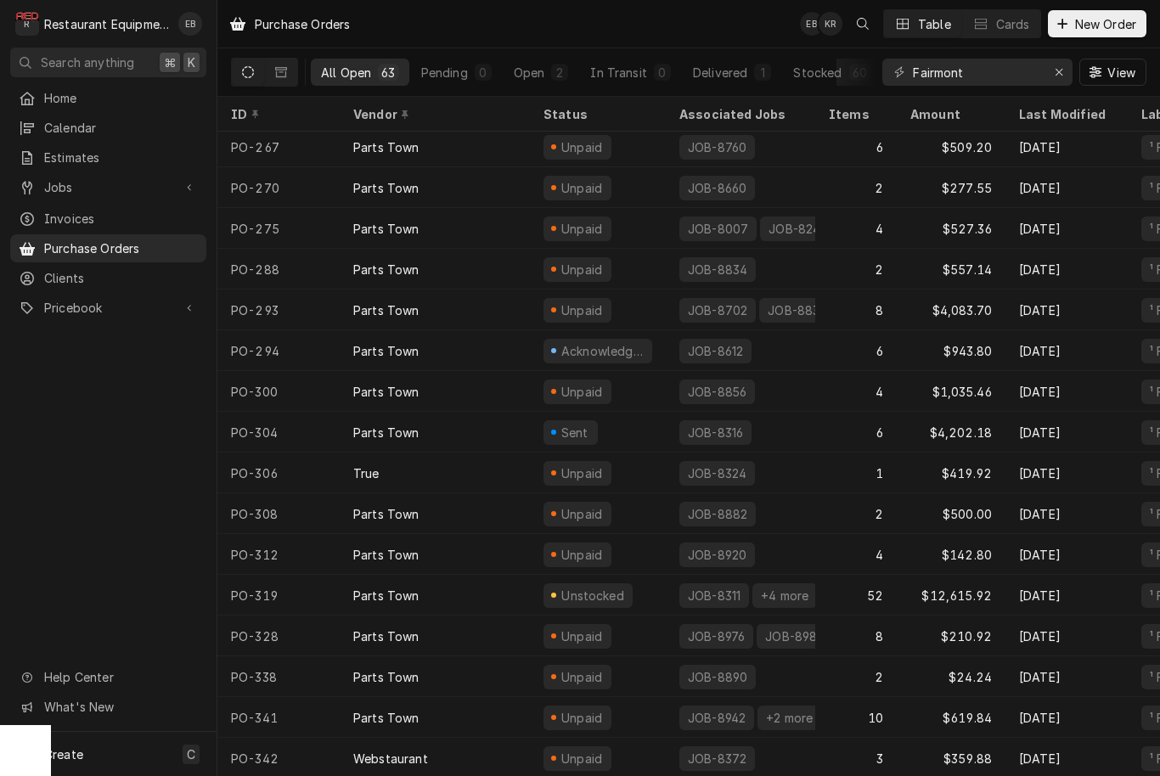
scroll to position [1919, 0]
